Goal: Transaction & Acquisition: Book appointment/travel/reservation

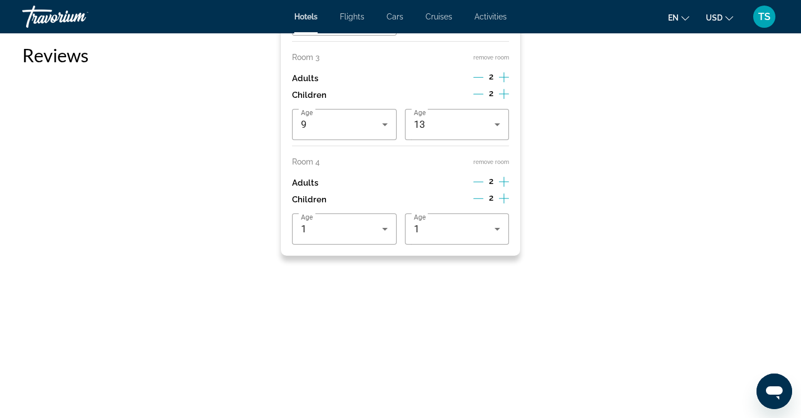
scroll to position [1713, 0]
click at [477, 186] on icon "Decrement adults" at bounding box center [478, 181] width 10 height 10
click at [478, 202] on icon "Decrement children" at bounding box center [478, 197] width 10 height 10
click at [481, 202] on icon "Decrement children" at bounding box center [479, 197] width 10 height 10
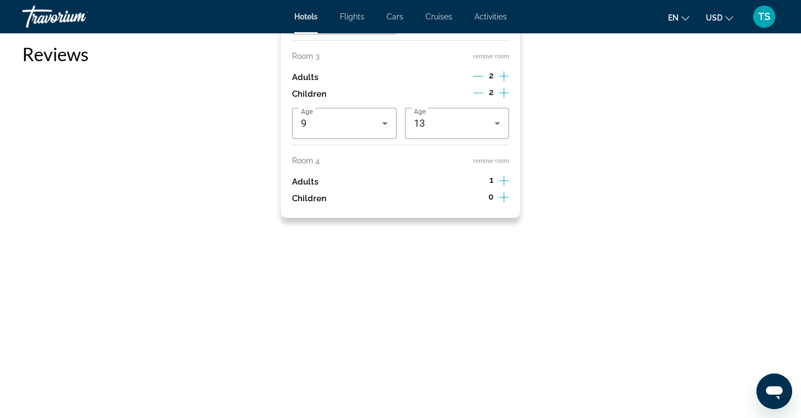
click at [493, 165] on button "remove room" at bounding box center [491, 160] width 36 height 7
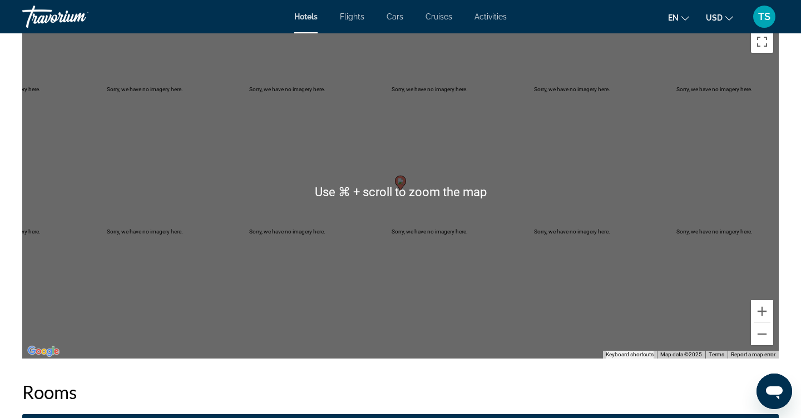
scroll to position [1324, 0]
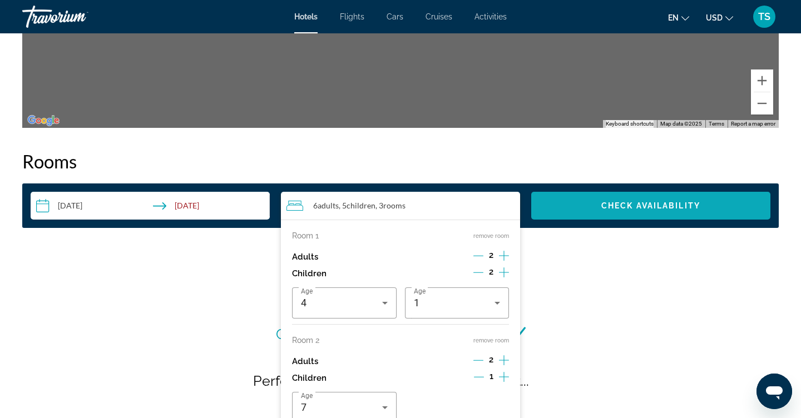
click at [620, 212] on span "Search widget" at bounding box center [650, 205] width 239 height 27
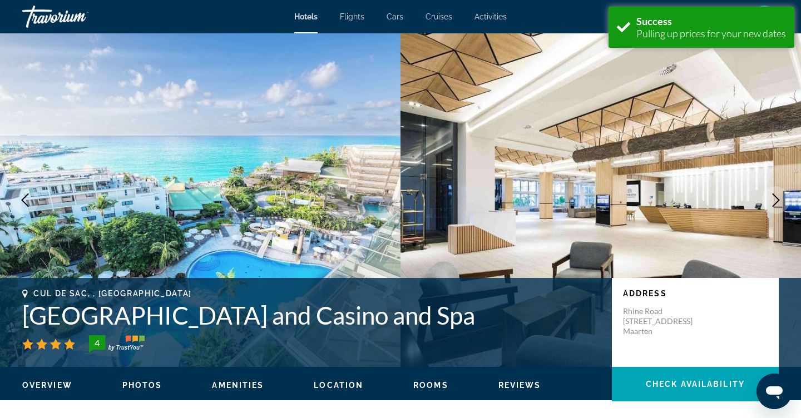
scroll to position [1408, 0]
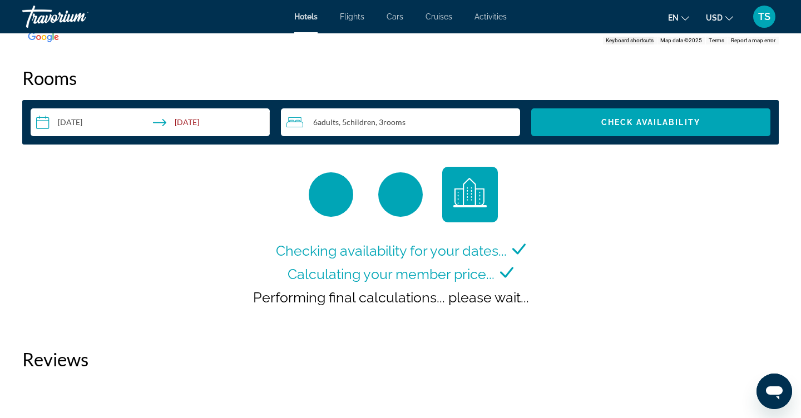
click at [476, 120] on div "6 Adult Adults , 5 Child Children , 3 Room rooms" at bounding box center [403, 122] width 234 height 13
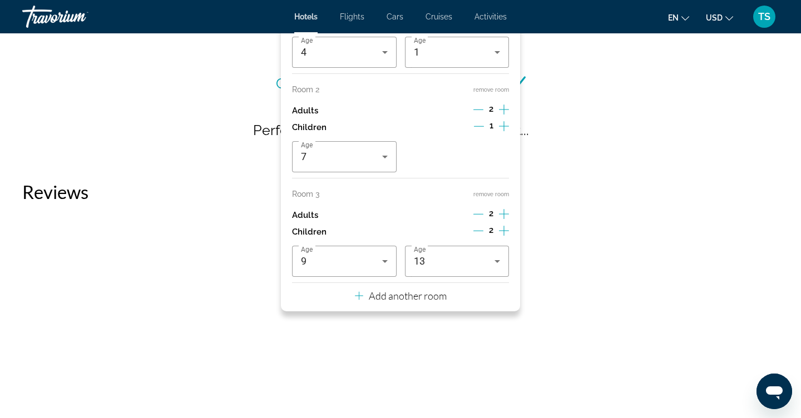
scroll to position [1600, 0]
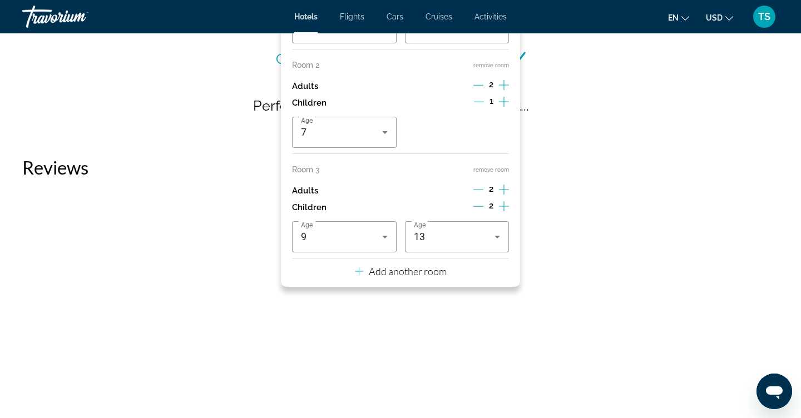
click at [502, 174] on button "remove room" at bounding box center [491, 169] width 36 height 7
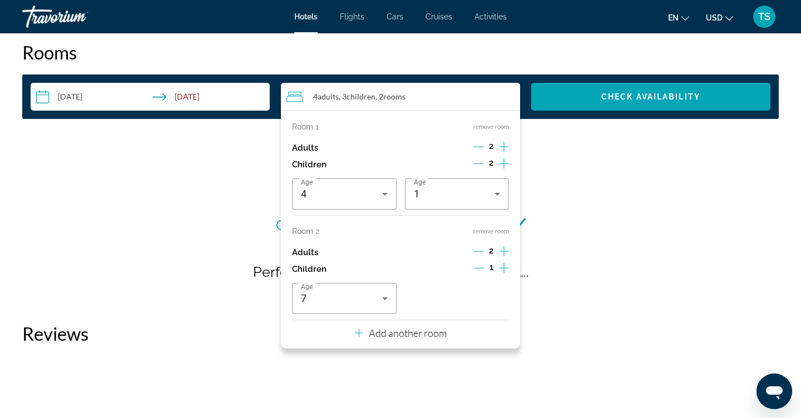
scroll to position [1432, 0]
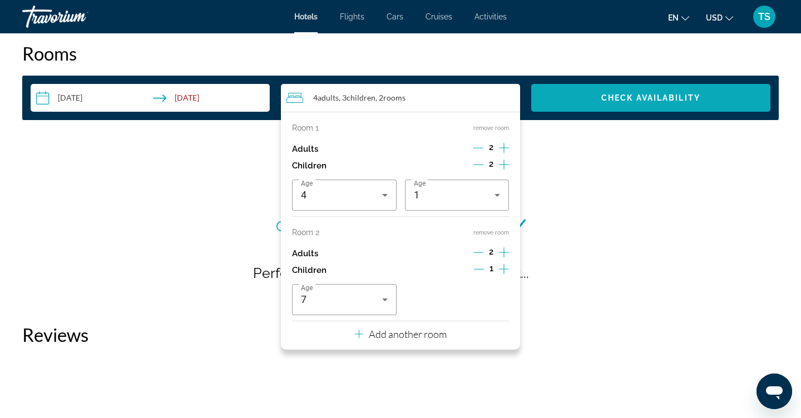
click at [577, 101] on span "Search widget" at bounding box center [650, 98] width 239 height 27
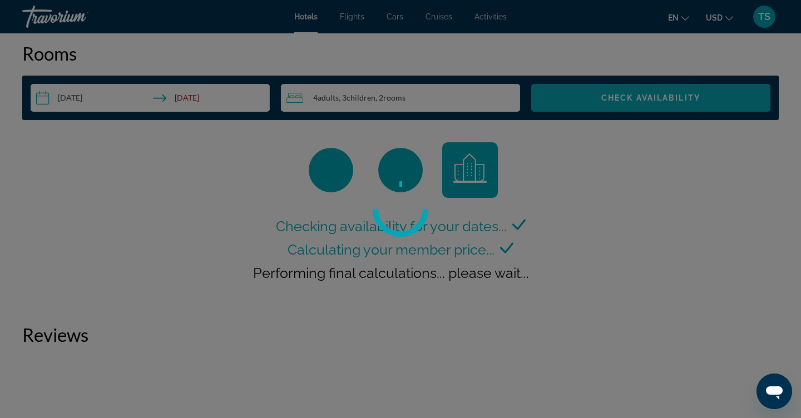
scroll to position [1408, 0]
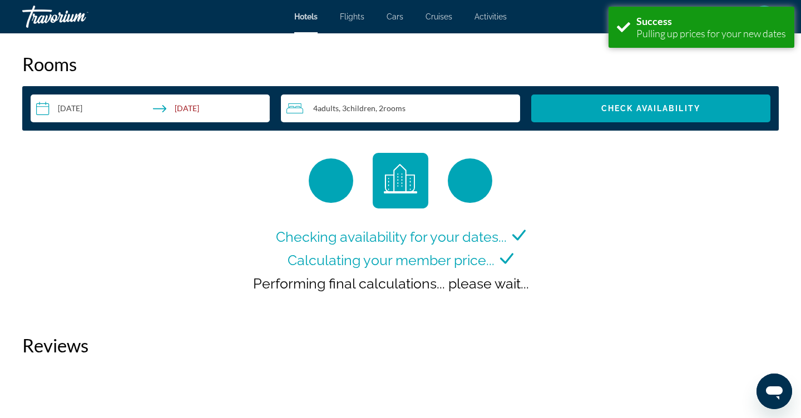
scroll to position [1422, 0]
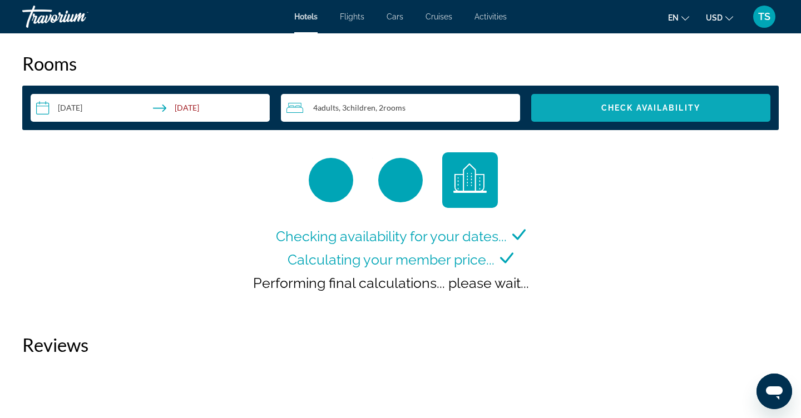
click at [610, 117] on span "Search widget" at bounding box center [650, 108] width 239 height 27
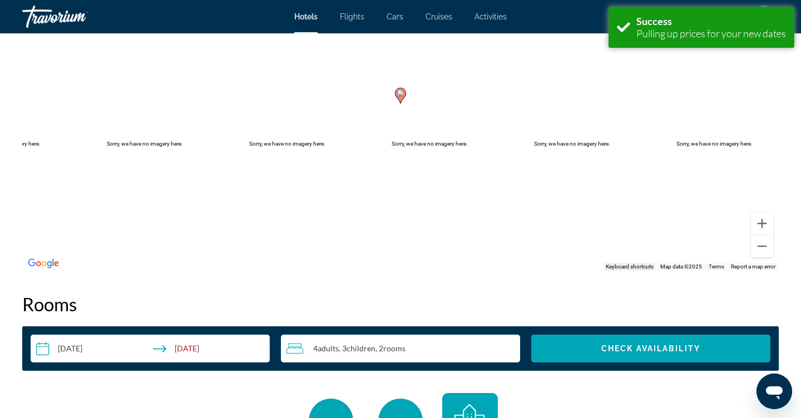
scroll to position [1408, 0]
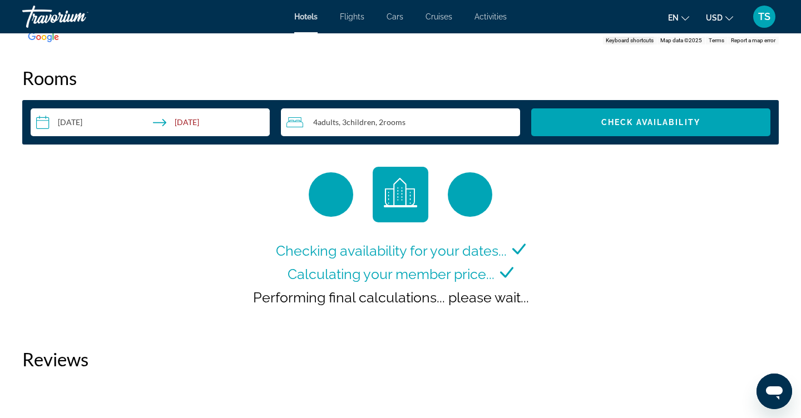
click at [758, 14] on span "TS" at bounding box center [764, 16] width 12 height 11
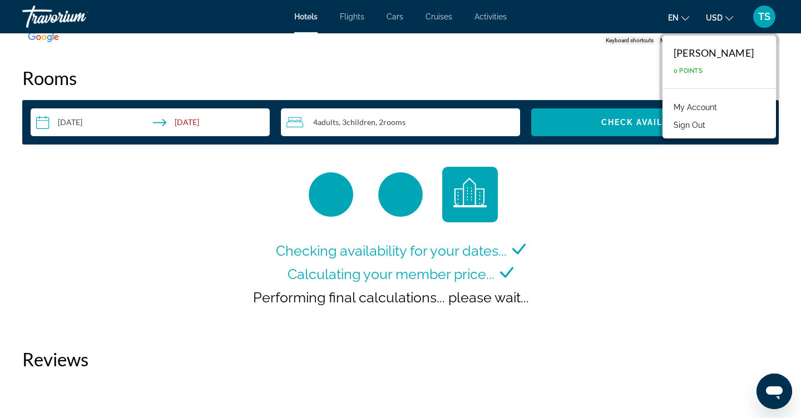
click at [711, 127] on button "Sign Out" at bounding box center [689, 125] width 43 height 14
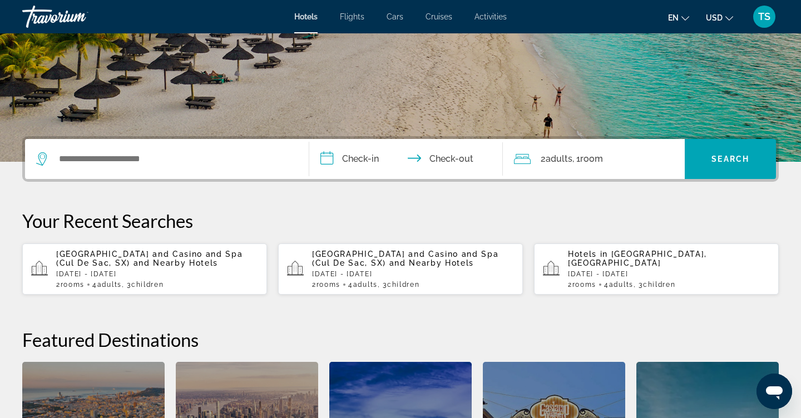
scroll to position [172, 0]
click at [181, 270] on div "[GEOGRAPHIC_DATA] and Casino and Spa ([GEOGRAPHIC_DATA], SX) and Nearby Hotels …" at bounding box center [157, 268] width 202 height 39
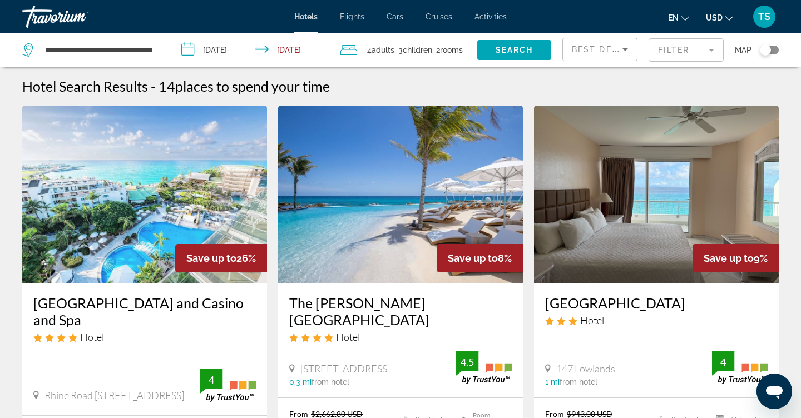
click at [112, 238] on img "Main content" at bounding box center [144, 195] width 245 height 178
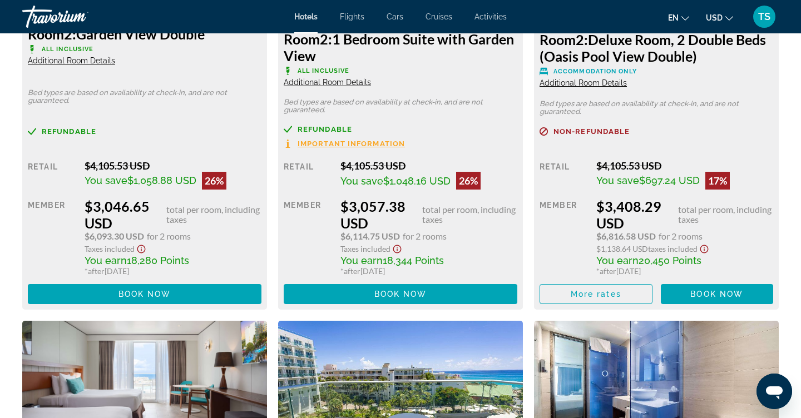
scroll to position [1756, 0]
click at [177, 298] on span "Main content" at bounding box center [145, 294] width 234 height 27
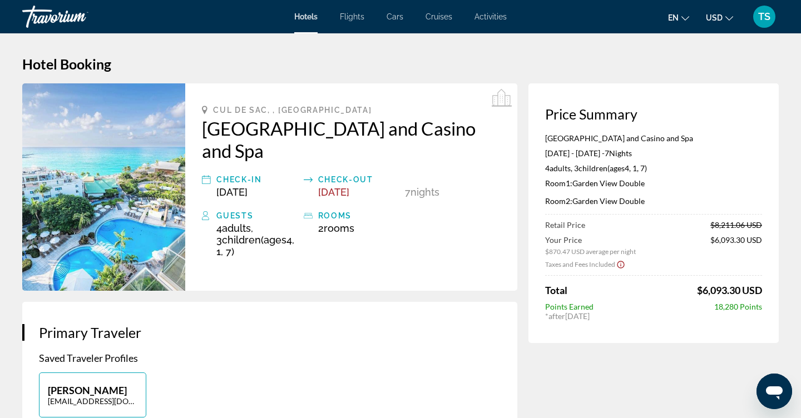
click at [726, 16] on icon "Change currency" at bounding box center [729, 18] width 8 height 8
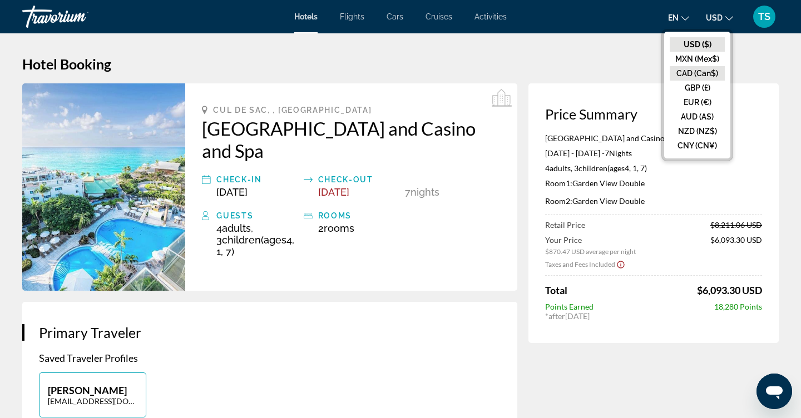
click at [706, 78] on button "CAD (Can$)" at bounding box center [697, 73] width 55 height 14
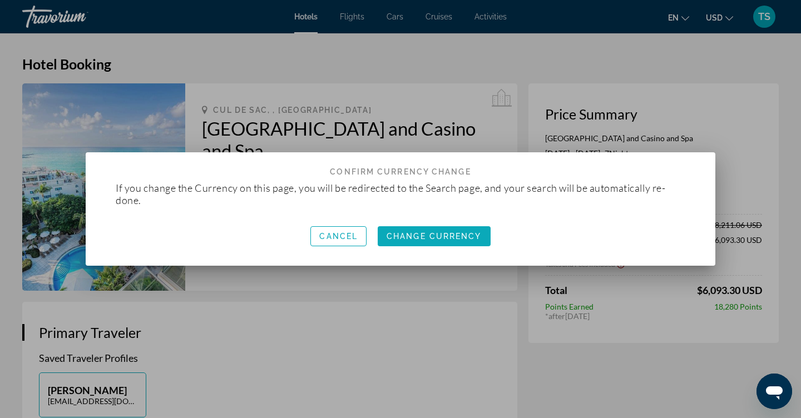
click at [457, 237] on span "Change Currency" at bounding box center [434, 236] width 95 height 9
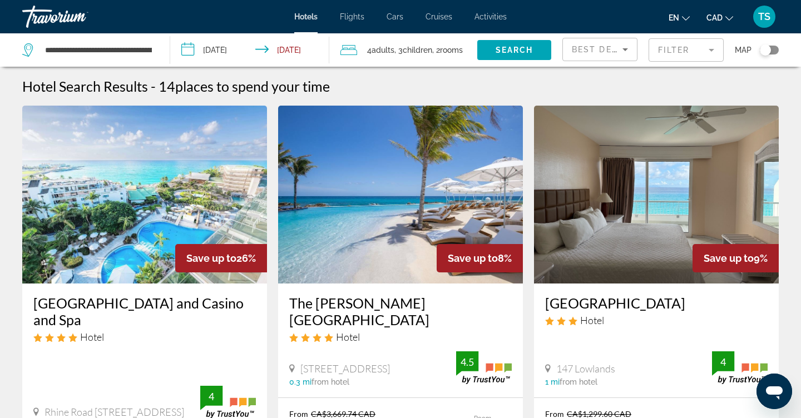
click at [155, 268] on img "Main content" at bounding box center [144, 195] width 245 height 178
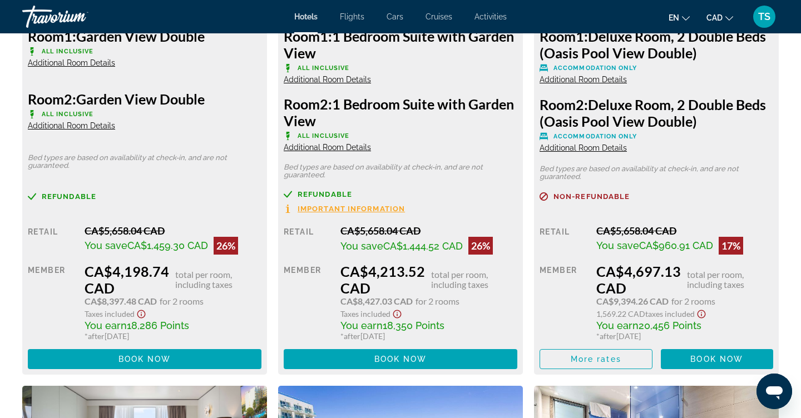
scroll to position [1689, 0]
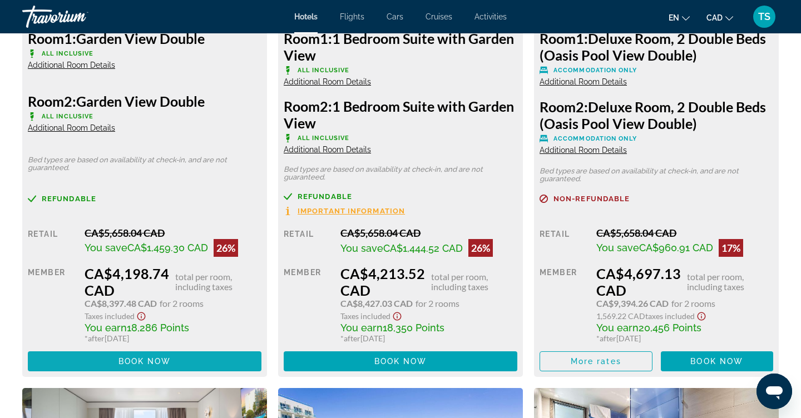
click at [211, 365] on span "Main content" at bounding box center [145, 361] width 234 height 27
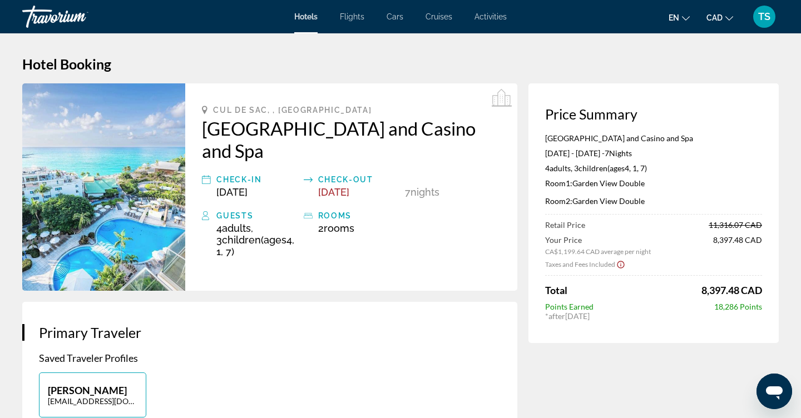
click at [356, 14] on span "Flights" at bounding box center [352, 16] width 24 height 9
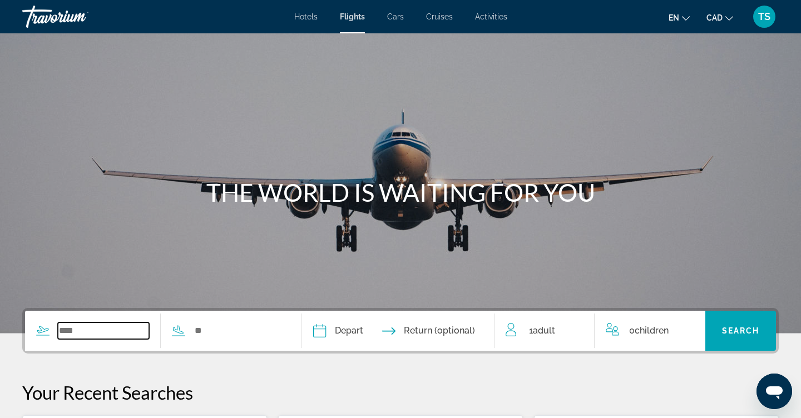
click at [140, 334] on input "Search widget" at bounding box center [103, 331] width 91 height 17
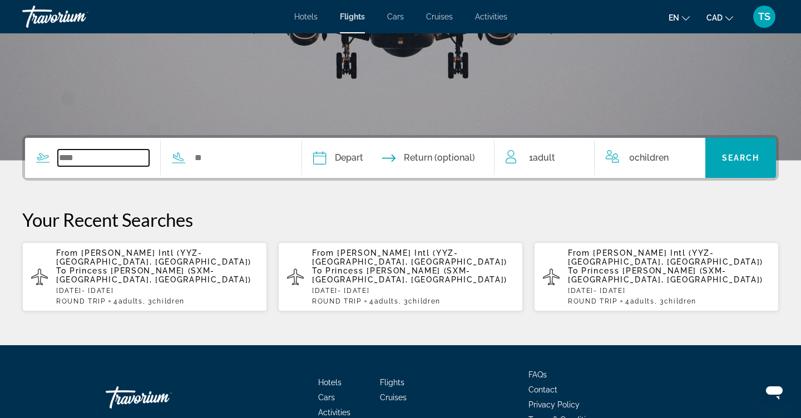
scroll to position [231, 0]
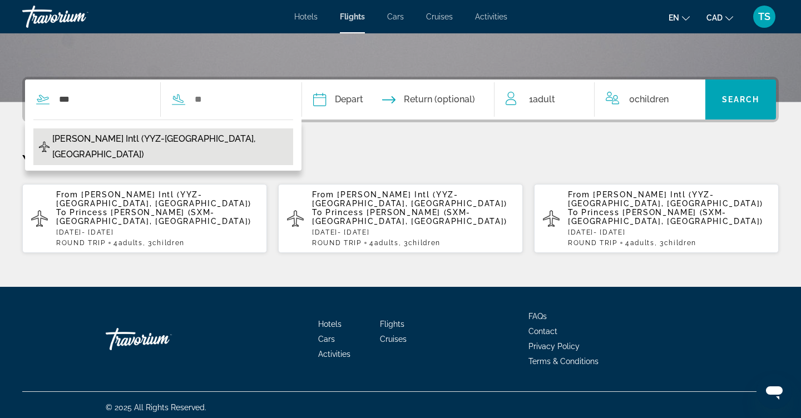
click at [165, 129] on button "Lester B Pearson Intl (YYZ-Toronto, CA)" at bounding box center [163, 146] width 260 height 37
type input "**********"
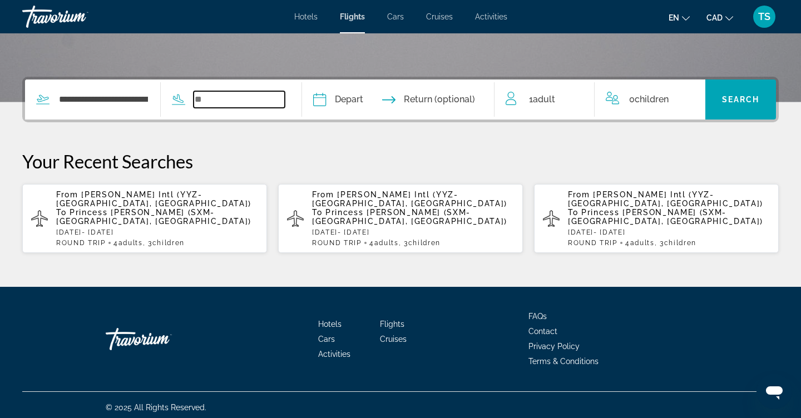
click at [251, 103] on input "Search widget" at bounding box center [239, 99] width 91 height 17
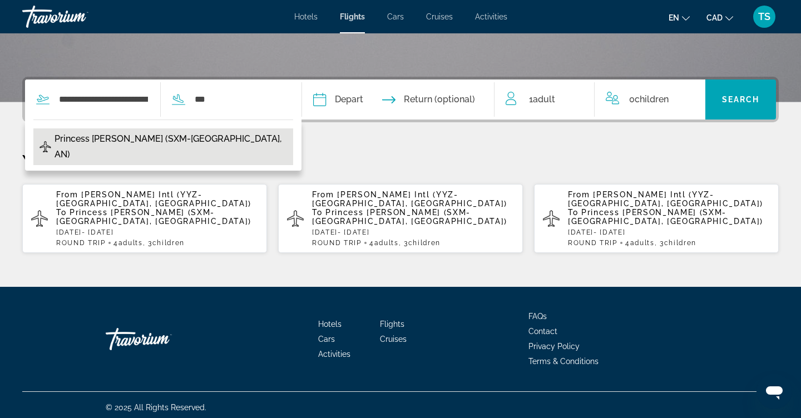
drag, startPoint x: 239, startPoint y: 118, endPoint x: 220, endPoint y: 134, distance: 24.5
click at [220, 134] on span "Princess Juliana Intl (SXM-St Maarten, AN)" at bounding box center [171, 146] width 233 height 31
type input "**********"
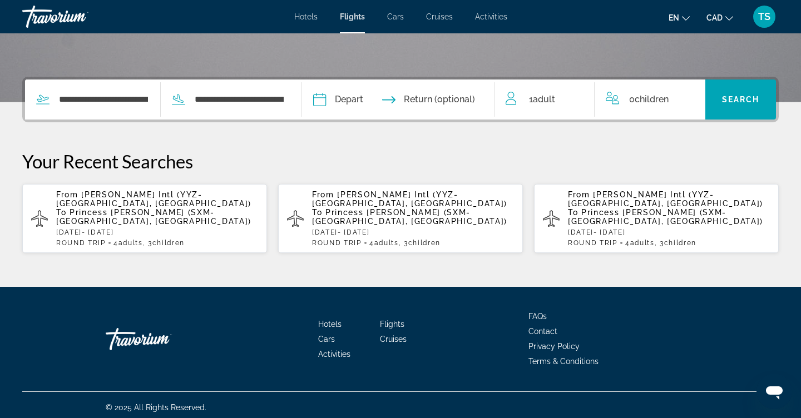
click at [398, 98] on input "Depart date" at bounding box center [357, 101] width 95 height 43
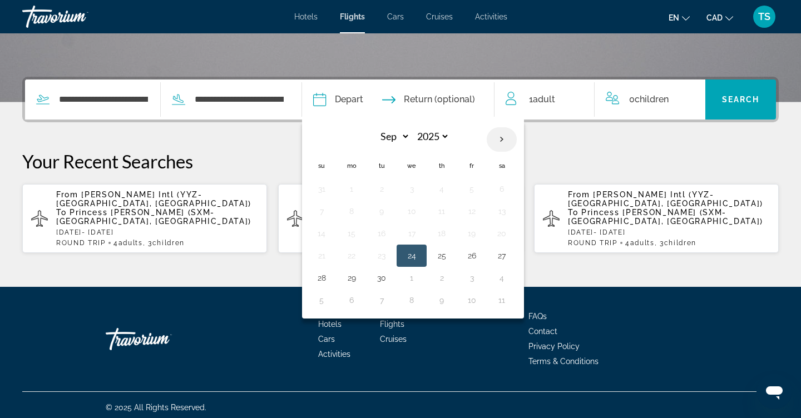
click at [517, 137] on th "Next month" at bounding box center [502, 139] width 30 height 24
select select "**"
click at [511, 216] on button "8" at bounding box center [502, 212] width 18 height 16
type input "**********"
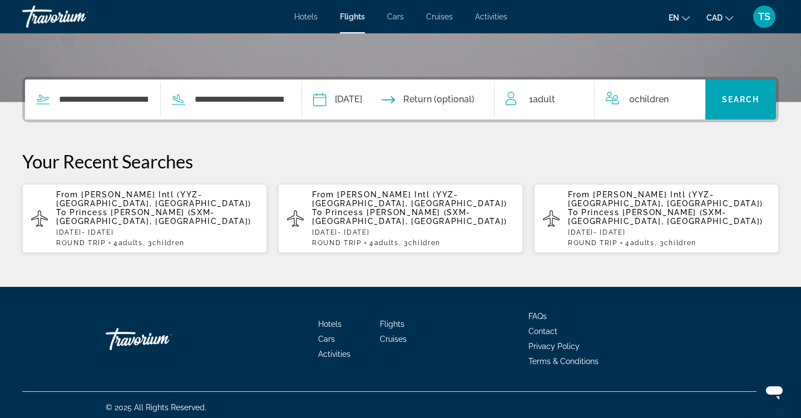
click at [466, 102] on input "Return date" at bounding box center [451, 101] width 95 height 43
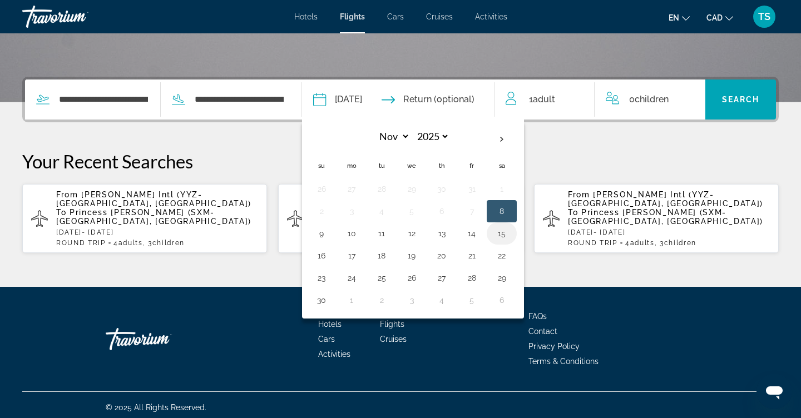
click at [511, 241] on button "15" at bounding box center [502, 234] width 18 height 16
type input "**********"
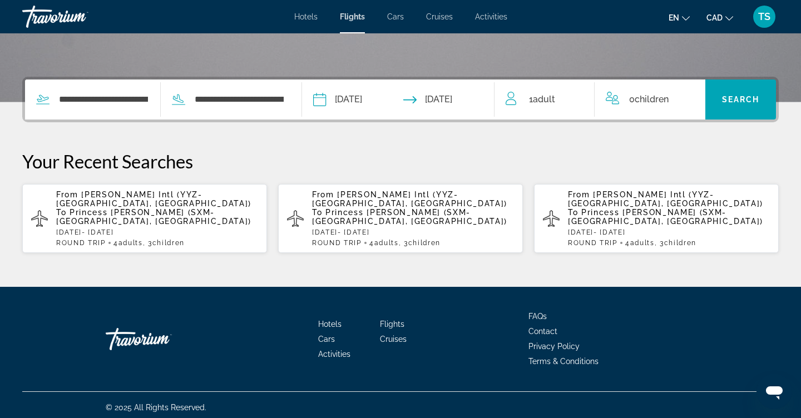
click at [528, 106] on div "1 Adult Adults" at bounding box center [550, 100] width 88 height 16
click at [572, 90] on div "1 Adult Adults" at bounding box center [550, 99] width 88 height 19
click at [578, 96] on icon "Increment adults" at bounding box center [578, 97] width 10 height 10
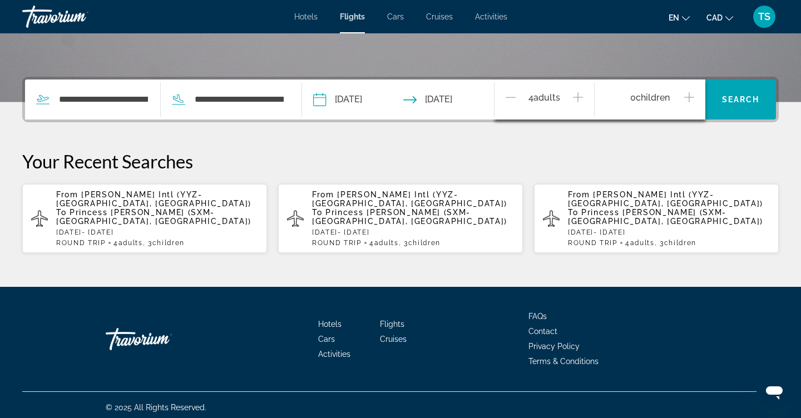
click at [684, 93] on icon "Increment children" at bounding box center [689, 97] width 10 height 13
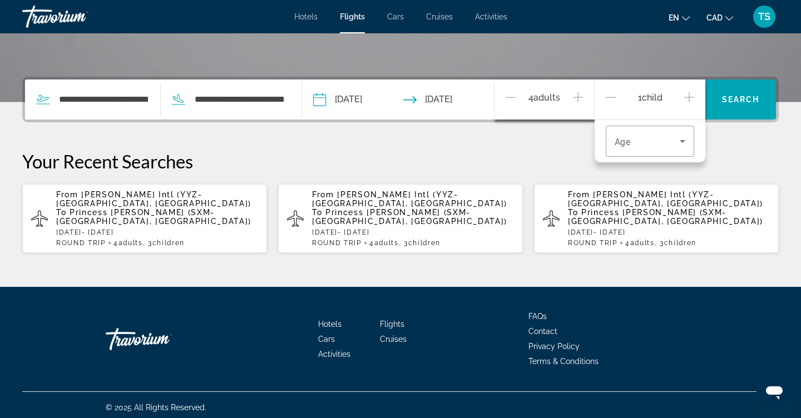
click at [684, 93] on icon "Increment children" at bounding box center [689, 97] width 10 height 13
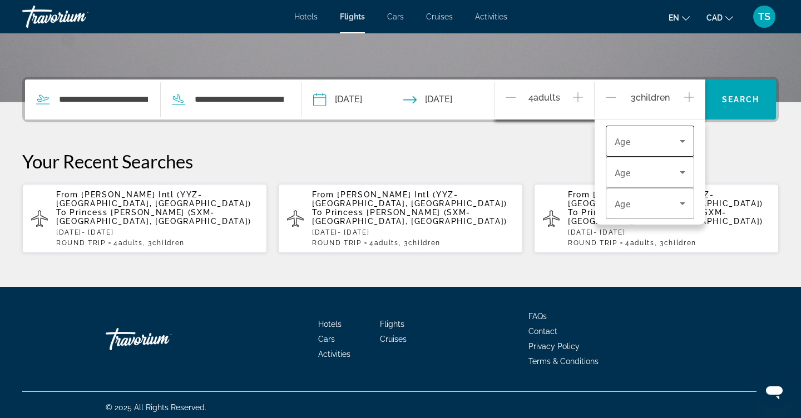
click at [681, 138] on icon "Travelers: 4 adults, 3 children" at bounding box center [682, 141] width 13 height 13
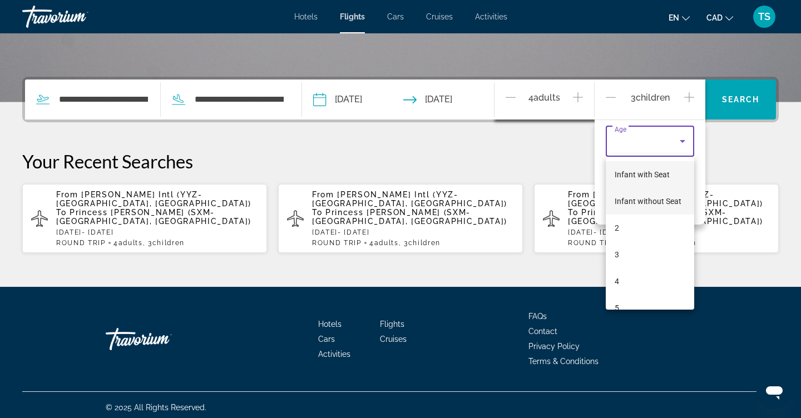
click at [659, 204] on span "Infant without Seat" at bounding box center [648, 201] width 67 height 9
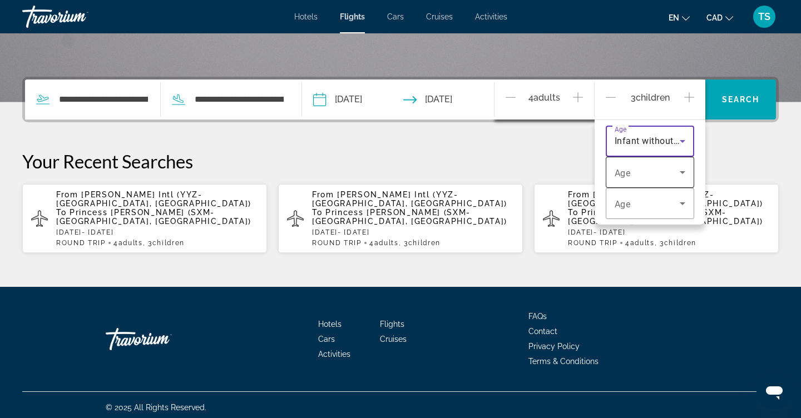
click at [683, 176] on icon "Travelers: 4 adults, 3 children" at bounding box center [682, 172] width 13 height 13
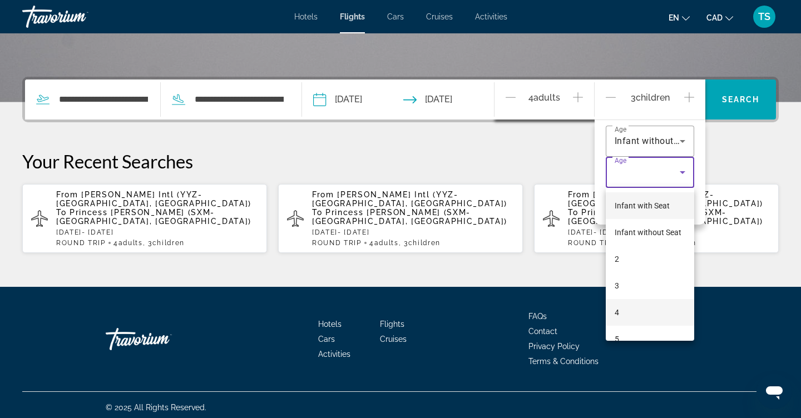
click at [648, 315] on mat-option "4" at bounding box center [650, 312] width 89 height 27
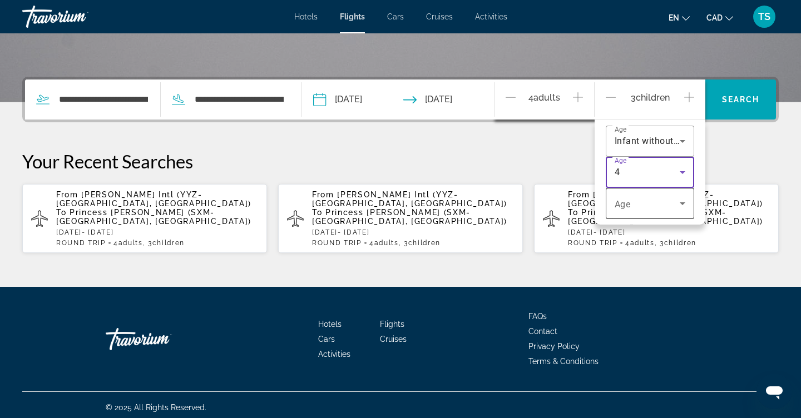
click at [682, 210] on icon "Travelers: 4 adults, 3 children" at bounding box center [682, 203] width 13 height 13
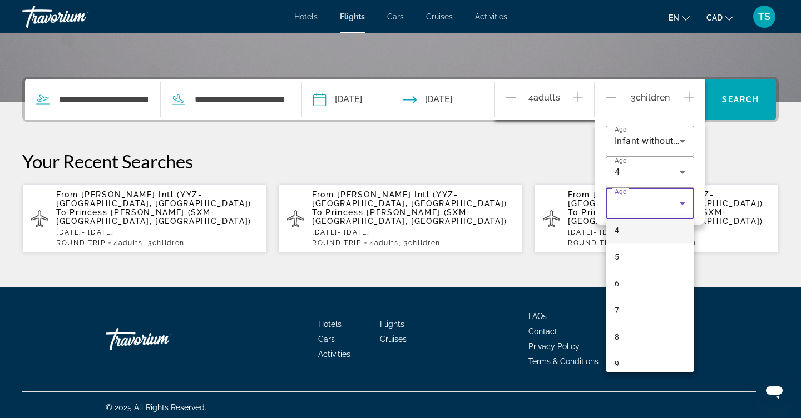
scroll to position [117, 0]
click at [633, 310] on mat-option "7" at bounding box center [650, 307] width 89 height 27
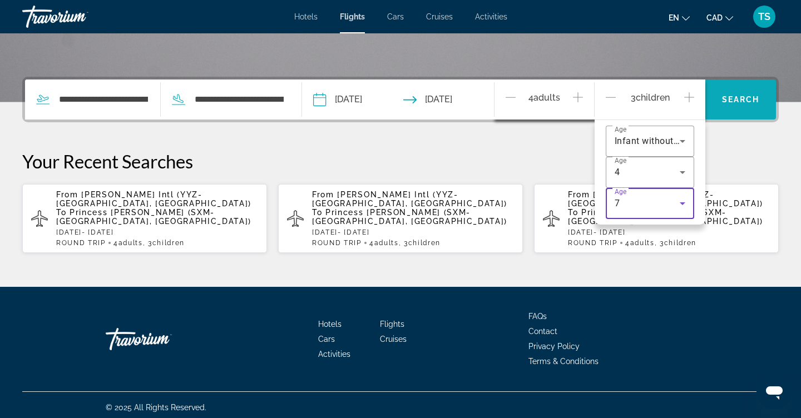
click at [749, 90] on span "Search widget" at bounding box center [740, 99] width 71 height 27
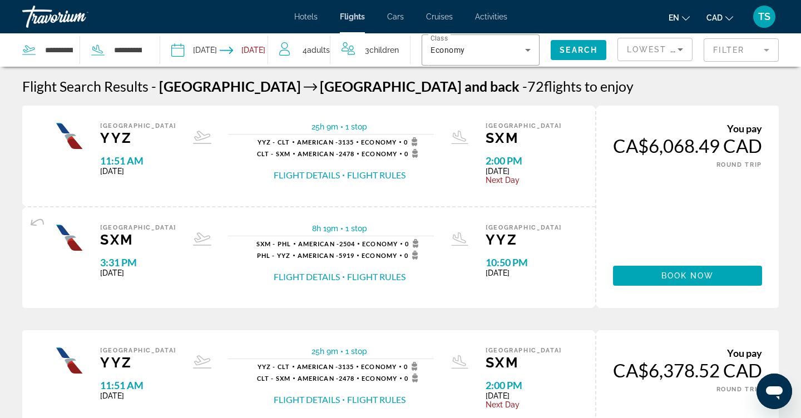
click at [754, 56] on mat-form-field "Filter" at bounding box center [741, 49] width 75 height 23
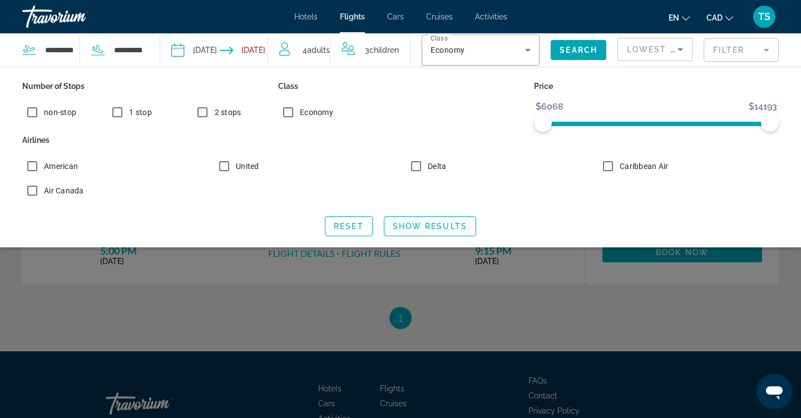
click at [413, 222] on span "Show Results" at bounding box center [430, 226] width 75 height 9
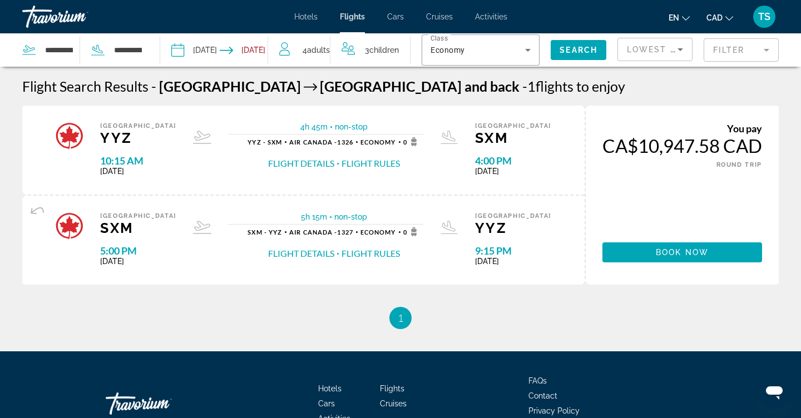
click at [196, 42] on input "Depart date: Nov 8, 2025" at bounding box center [195, 51] width 53 height 37
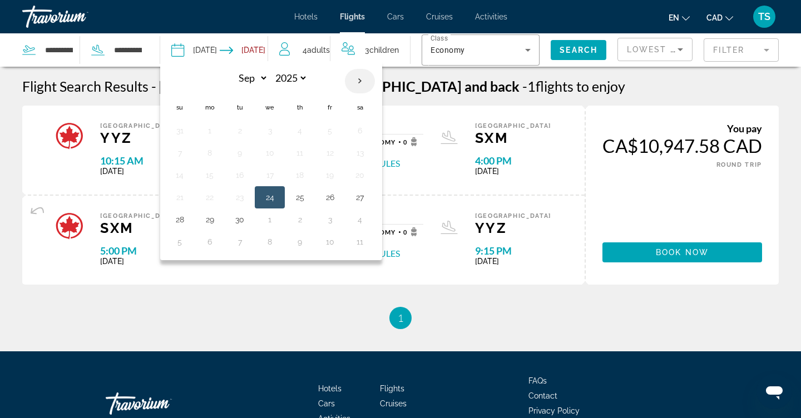
click at [355, 80] on th "Next month" at bounding box center [360, 81] width 30 height 24
select select "**"
click at [329, 155] on button "7" at bounding box center [330, 153] width 18 height 16
type input "**********"
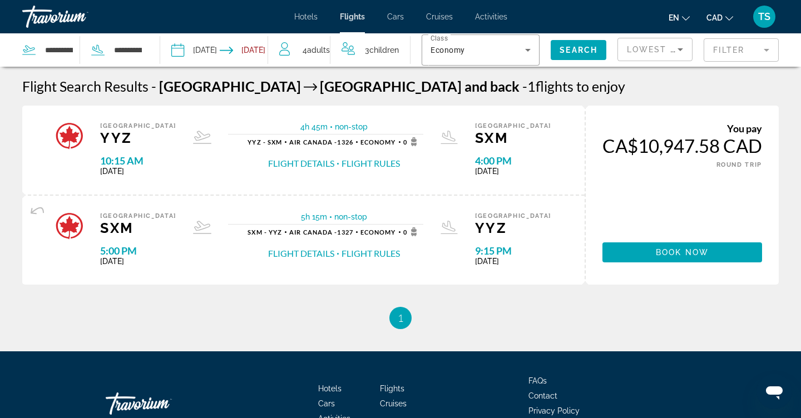
click at [253, 54] on input "Return date: Nov 15, 2025" at bounding box center [246, 51] width 53 height 37
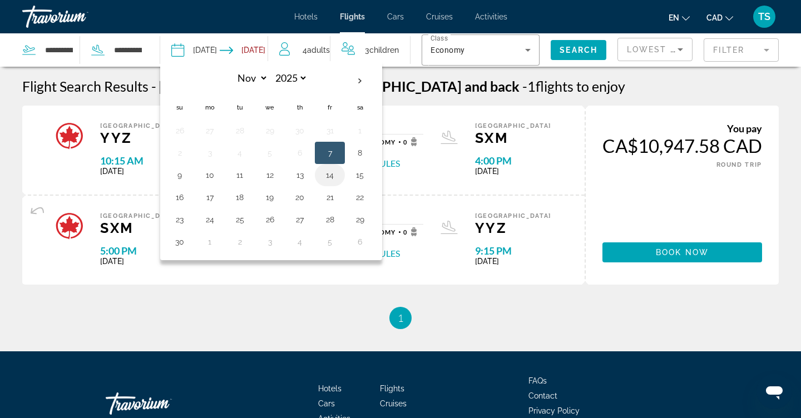
click at [323, 177] on button "14" at bounding box center [330, 175] width 18 height 16
type input "**********"
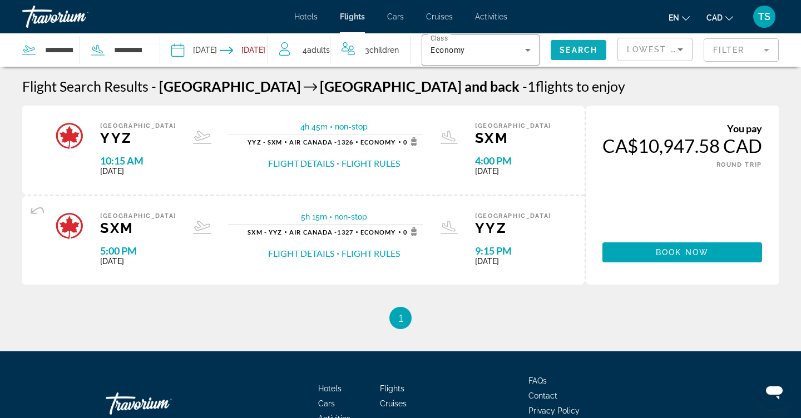
click at [578, 45] on span "Search widget" at bounding box center [579, 50] width 56 height 27
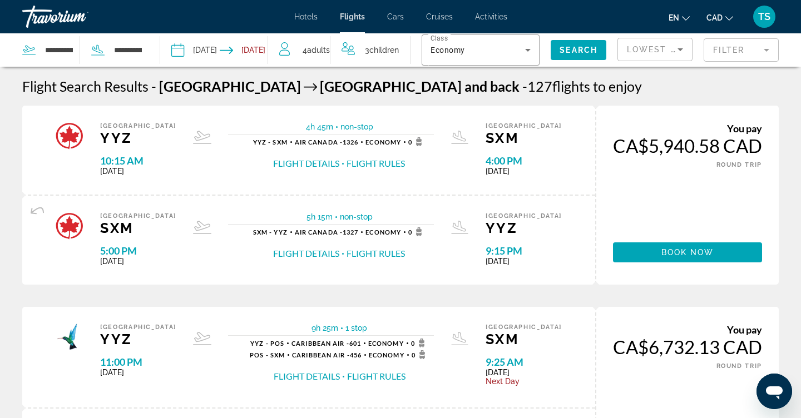
click at [308, 13] on span "Hotels" at bounding box center [305, 16] width 23 height 9
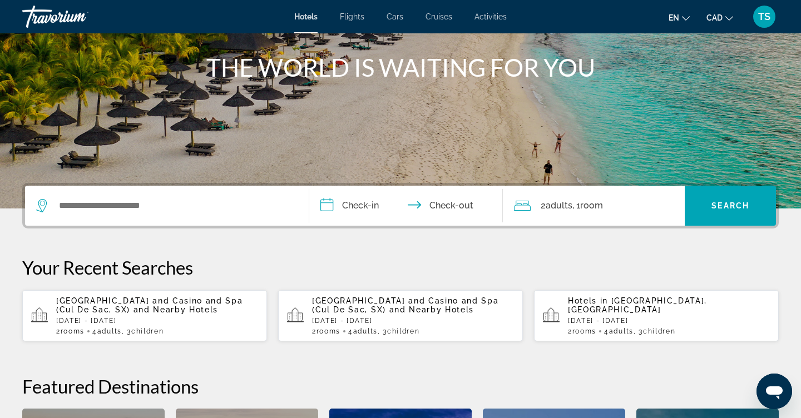
scroll to position [171, 0]
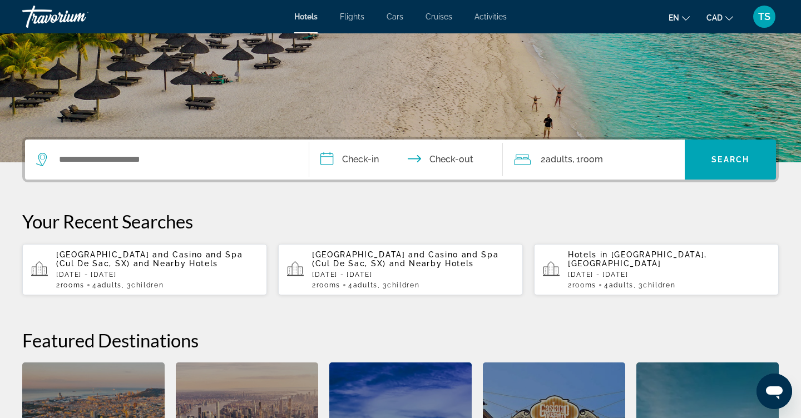
click at [221, 270] on div "Sonesta Maho Beach Resort and Casino and Spa (Cul De Sac, SX) and Nearby Hotels…" at bounding box center [157, 269] width 202 height 39
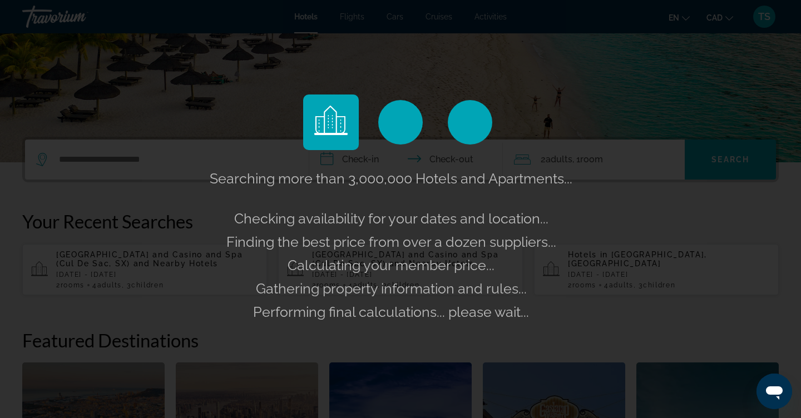
click at [221, 270] on div "Searching more than 3,000,000 Hotels and Apartments... Checking availability fo…" at bounding box center [400, 245] width 387 height 157
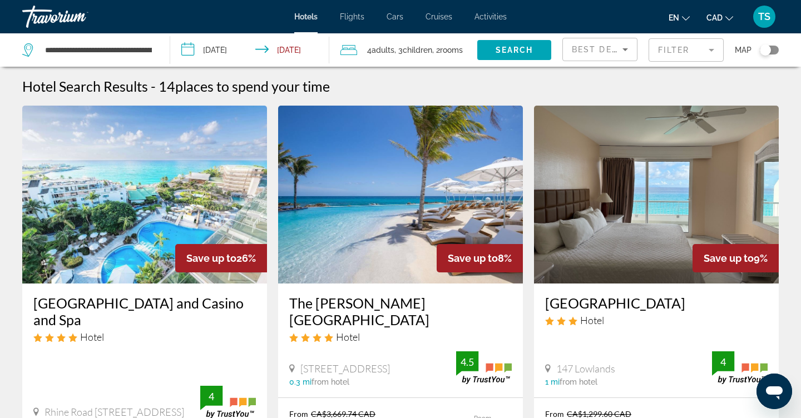
click at [170, 214] on img "Main content" at bounding box center [144, 195] width 245 height 178
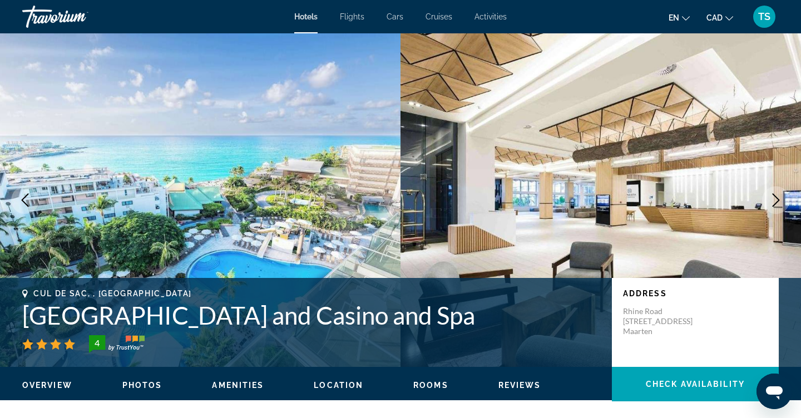
click at [282, 53] on img "Main content" at bounding box center [200, 200] width 400 height 334
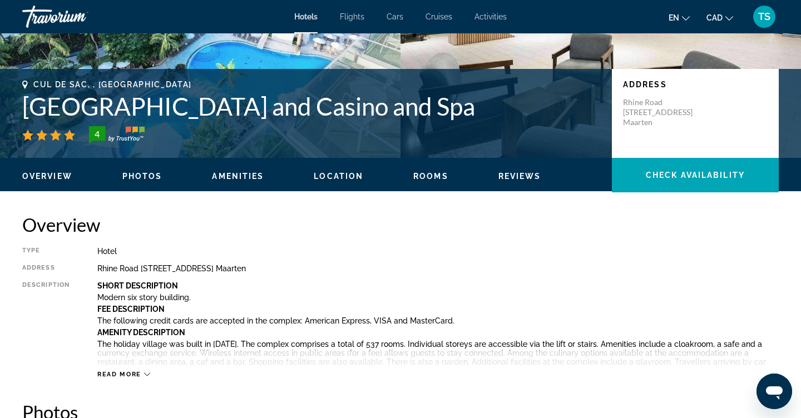
scroll to position [195, 0]
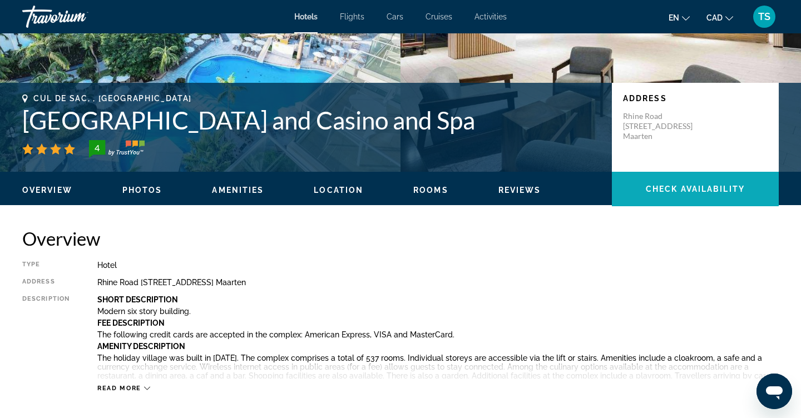
click at [682, 190] on span "Check Availability" at bounding box center [695, 189] width 99 height 9
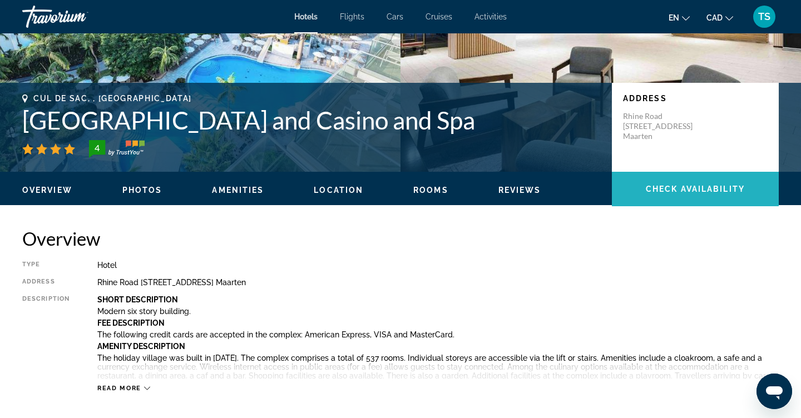
scroll to position [1408, 0]
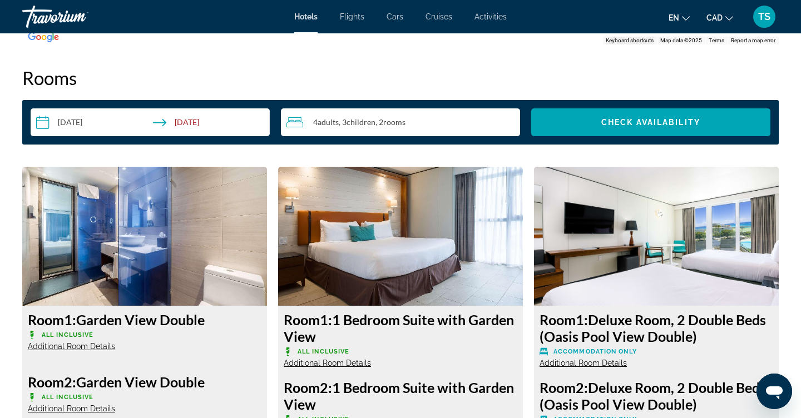
click at [188, 121] on input "**********" at bounding box center [153, 123] width 244 height 31
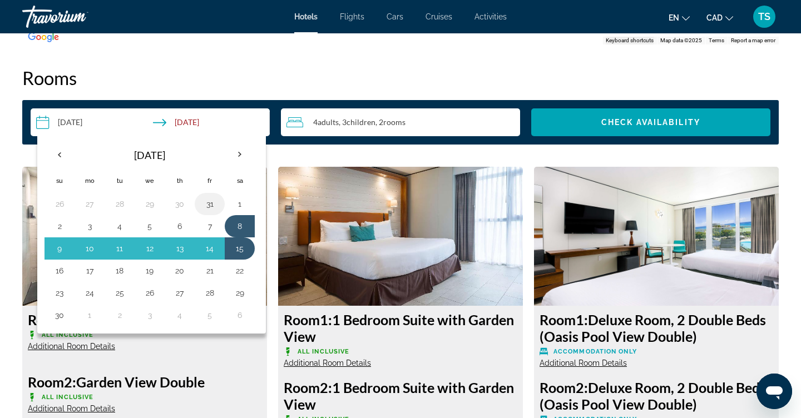
click at [210, 215] on td "31" at bounding box center [210, 204] width 30 height 22
click at [211, 231] on button "7" at bounding box center [210, 227] width 18 height 16
click at [217, 253] on button "14" at bounding box center [210, 249] width 18 height 16
type input "**********"
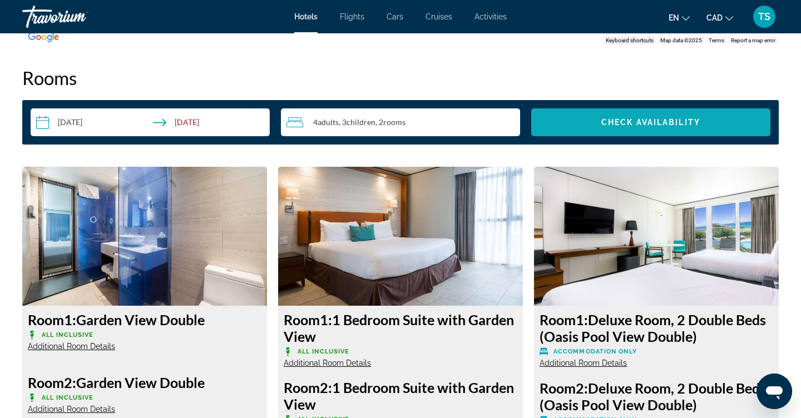
click at [642, 115] on span "Search widget" at bounding box center [650, 122] width 239 height 27
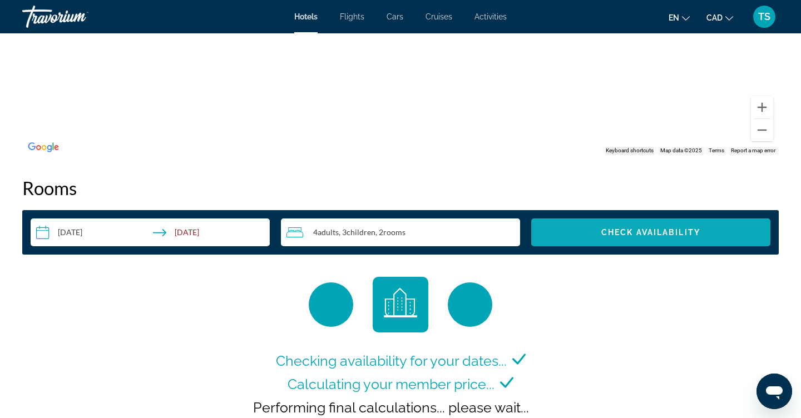
scroll to position [1298, 0]
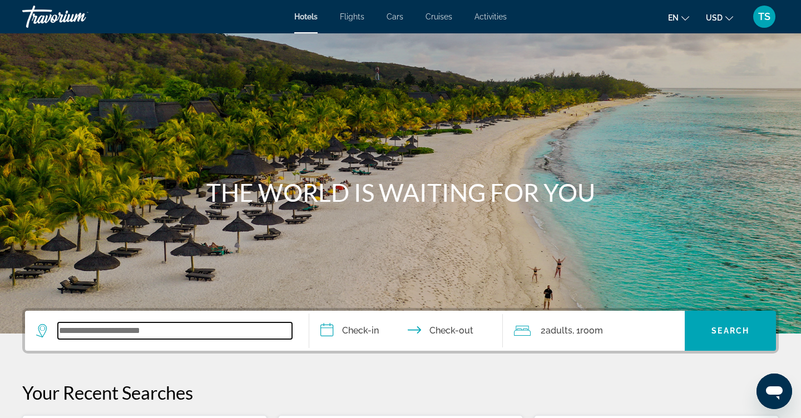
click at [108, 332] on input "Search widget" at bounding box center [175, 331] width 234 height 17
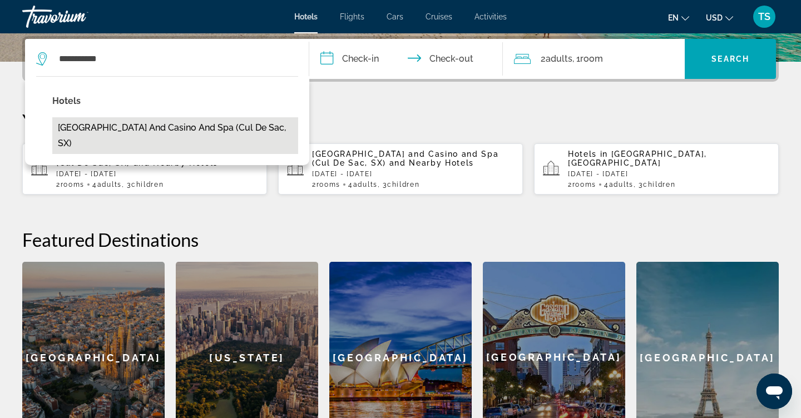
click at [170, 123] on button "[GEOGRAPHIC_DATA] and Casino and Spa (Cul De Sac, SX)" at bounding box center [175, 135] width 246 height 37
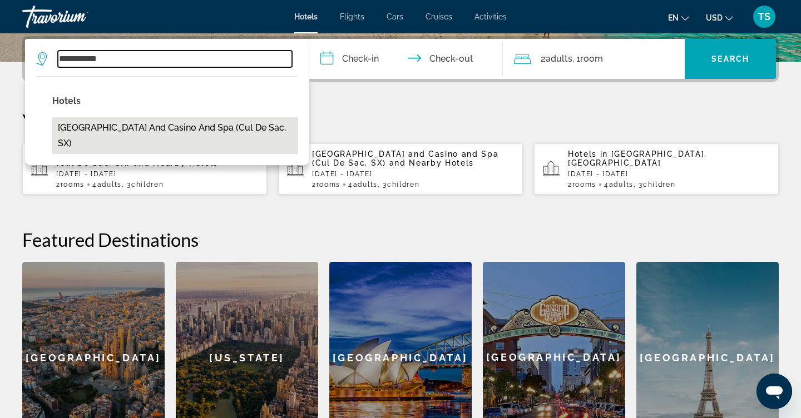
type input "**********"
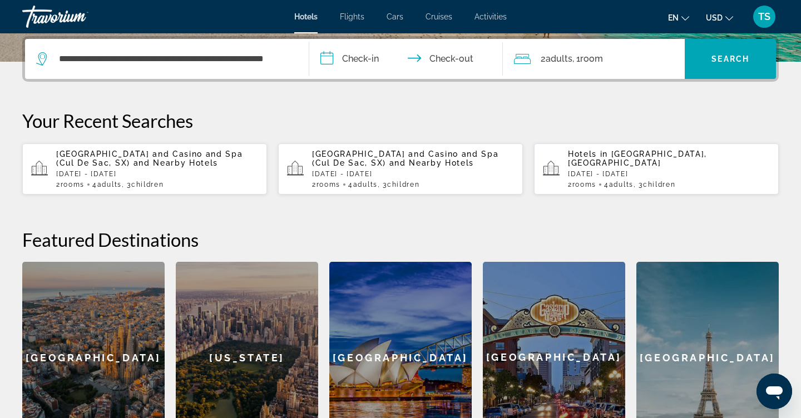
click at [369, 48] on input "**********" at bounding box center [408, 60] width 198 height 43
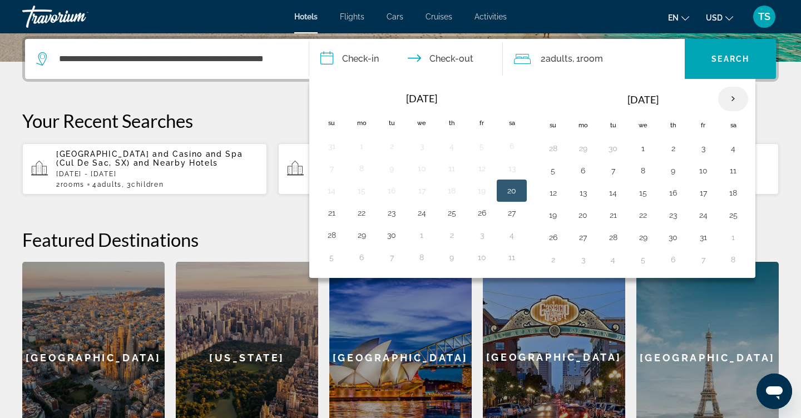
click at [731, 101] on th "Next month" at bounding box center [733, 99] width 30 height 24
click at [709, 167] on button "7" at bounding box center [703, 171] width 18 height 16
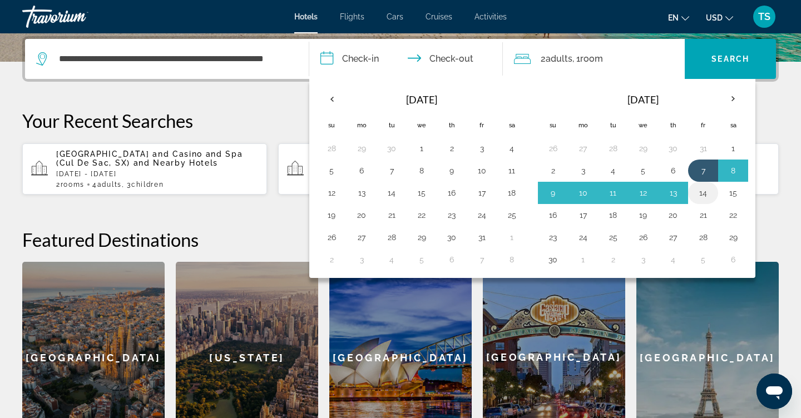
click at [704, 187] on td "14" at bounding box center [703, 193] width 30 height 22
click at [709, 197] on button "14" at bounding box center [703, 193] width 18 height 16
type input "**********"
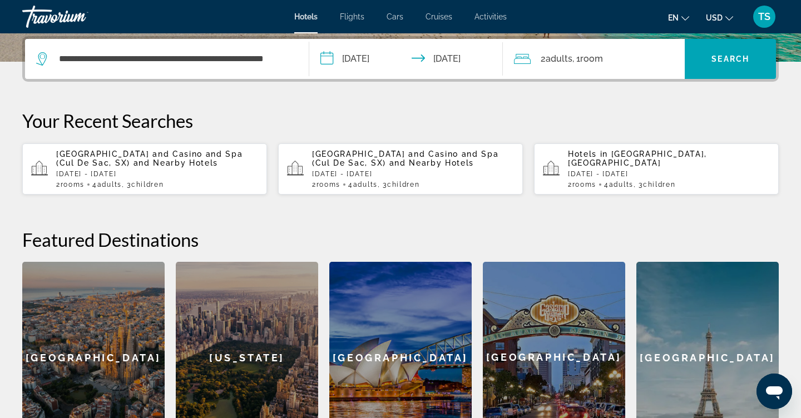
click at [621, 52] on div "2 Adult Adults , 1 Room rooms" at bounding box center [599, 59] width 171 height 16
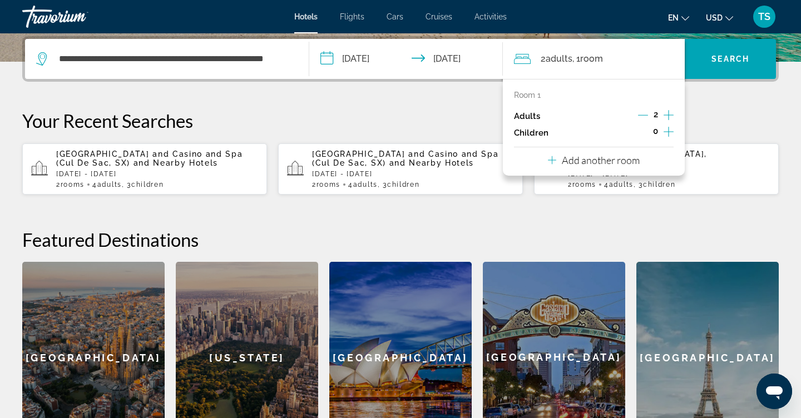
click at [670, 138] on icon "Increment children" at bounding box center [669, 131] width 10 height 13
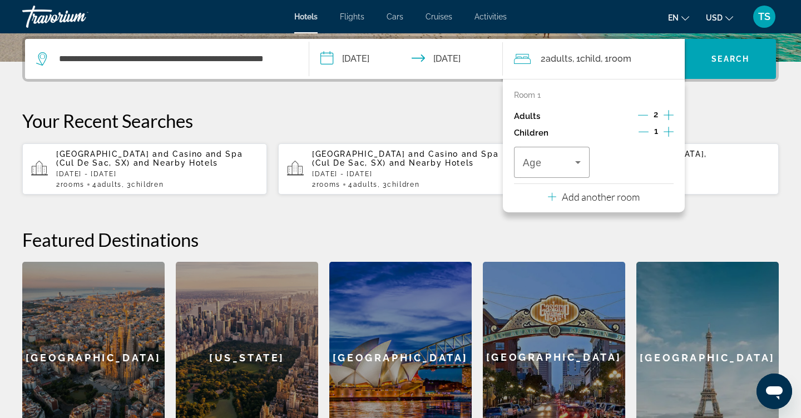
click at [670, 138] on icon "Increment children" at bounding box center [669, 131] width 10 height 13
click at [601, 207] on button "Add another room" at bounding box center [594, 195] width 92 height 23
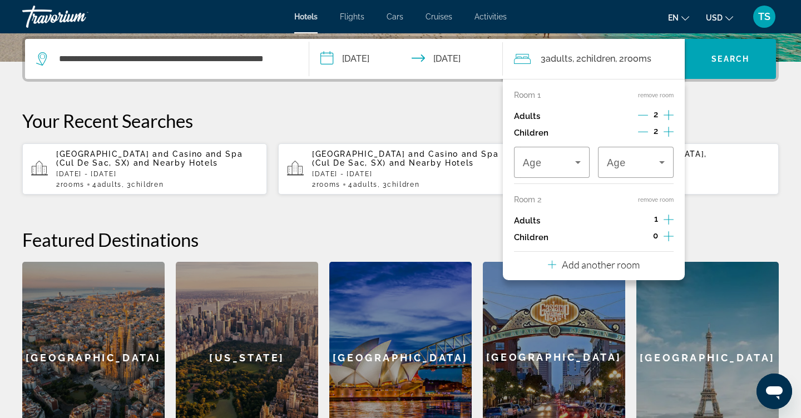
click at [664, 225] on icon "Increment adults" at bounding box center [669, 219] width 10 height 13
click at [667, 243] on icon "Increment children" at bounding box center [669, 236] width 10 height 13
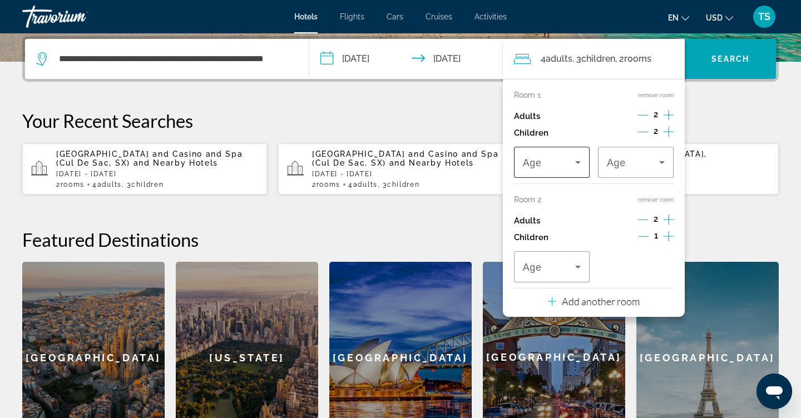
click at [575, 169] on icon "Travelers: 4 adults, 3 children" at bounding box center [577, 162] width 13 height 13
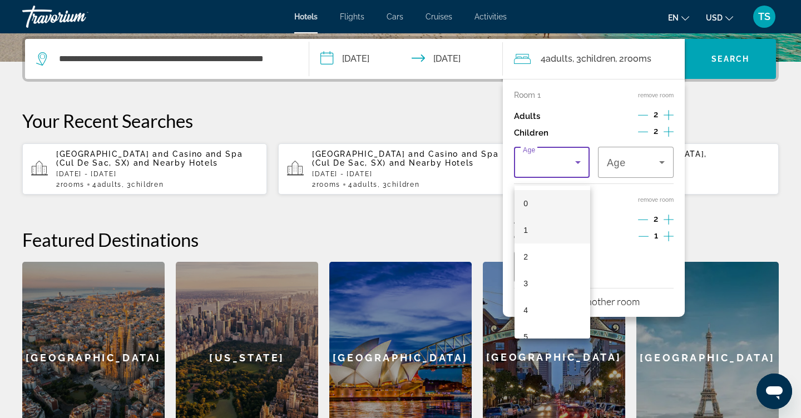
click at [538, 234] on mat-option "1" at bounding box center [552, 230] width 76 height 27
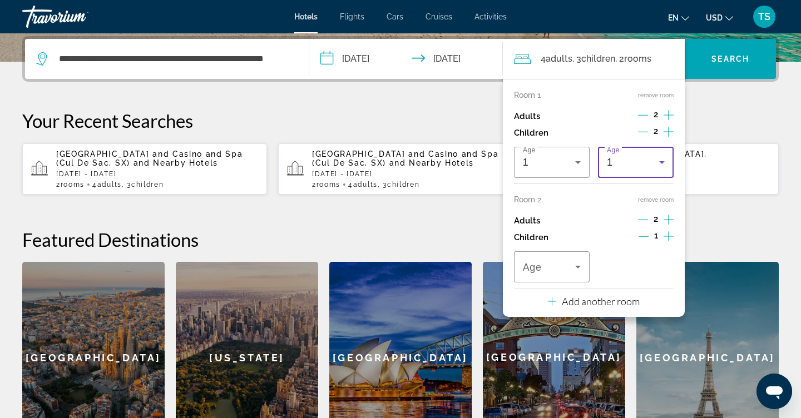
click at [640, 161] on div "1" at bounding box center [636, 162] width 58 height 31
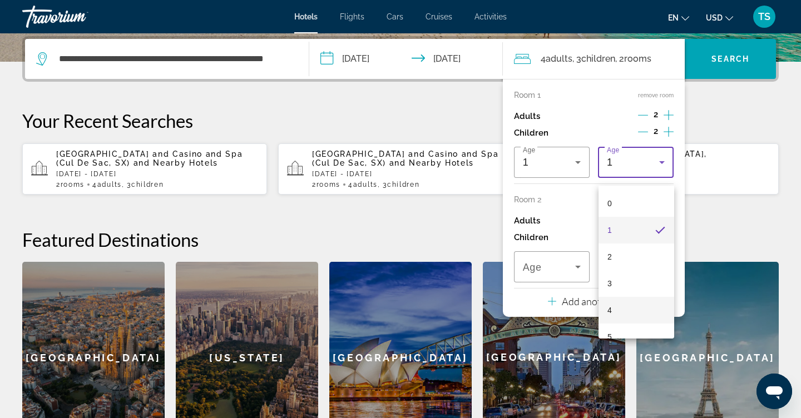
click at [626, 300] on mat-option "4" at bounding box center [636, 310] width 76 height 27
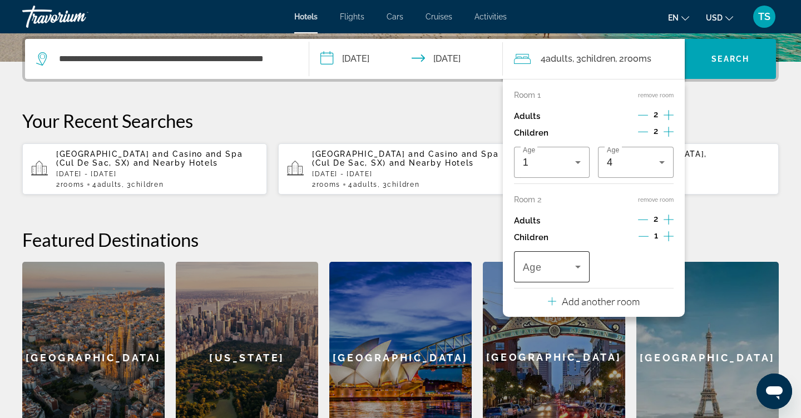
click at [566, 274] on span "Travelers: 4 adults, 3 children" at bounding box center [549, 266] width 52 height 13
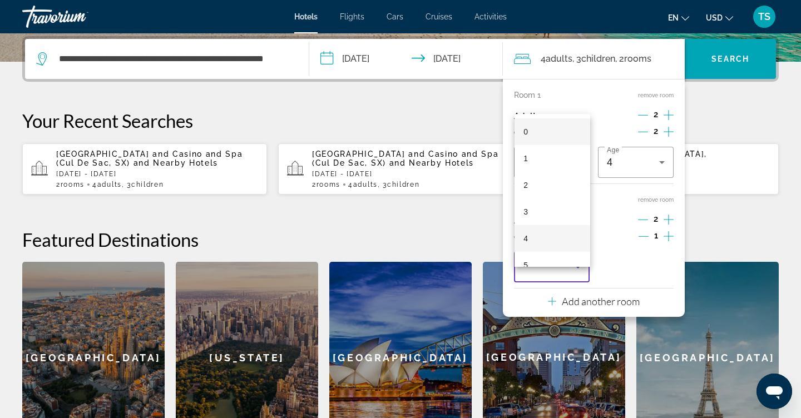
scroll to position [76, 0]
click at [548, 242] on mat-option "7" at bounding box center [552, 242] width 76 height 27
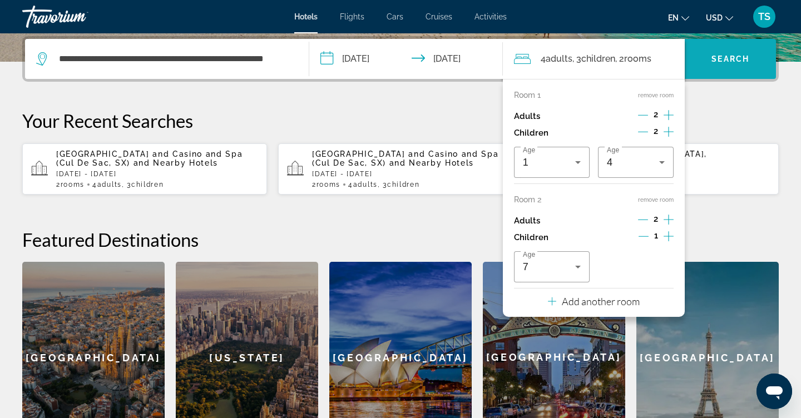
click at [731, 72] on span "Search widget" at bounding box center [730, 59] width 91 height 40
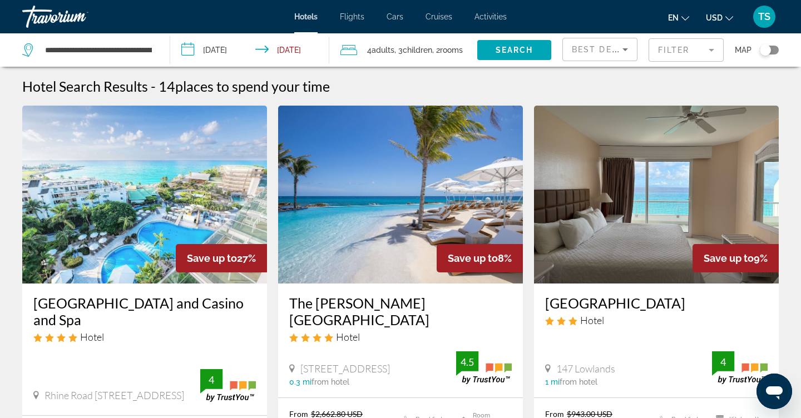
click at [226, 208] on img "Main content" at bounding box center [144, 195] width 245 height 178
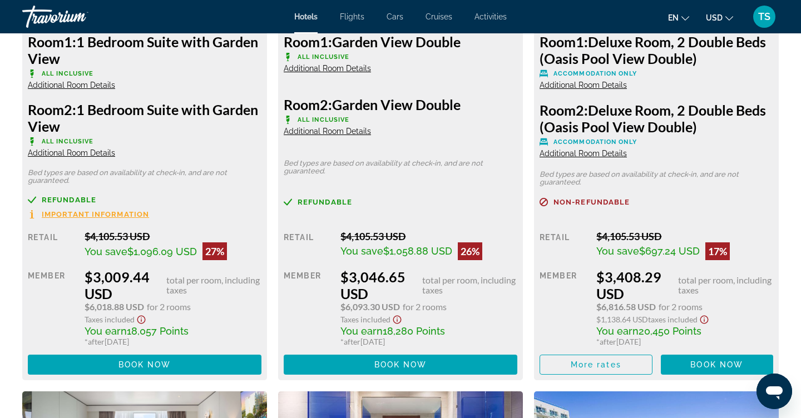
scroll to position [1697, 0]
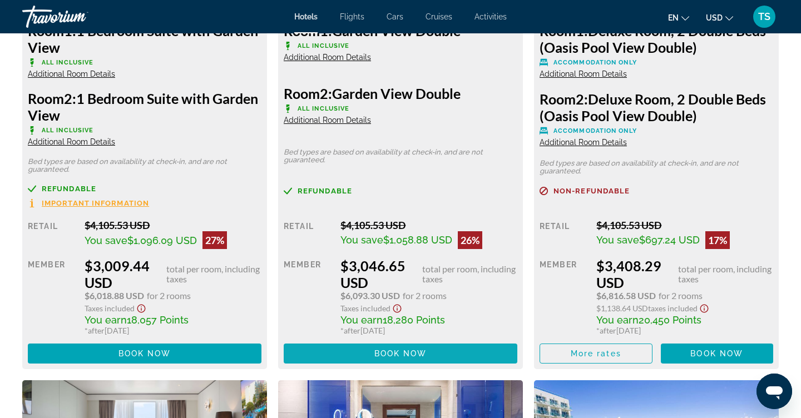
click at [387, 353] on span "Main content" at bounding box center [401, 353] width 234 height 27
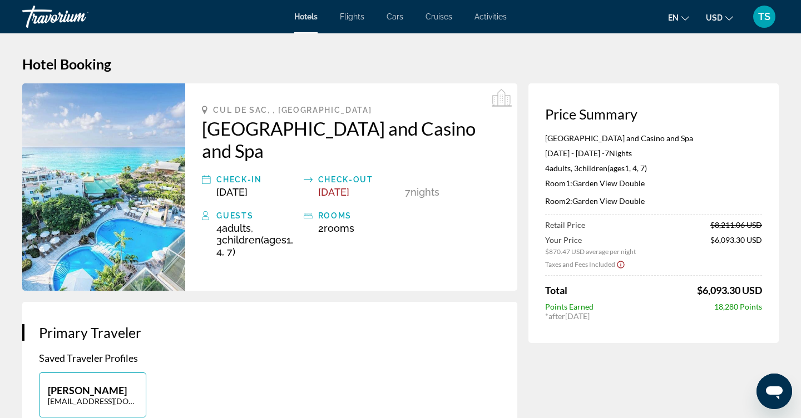
click at [714, 18] on span "USD" at bounding box center [714, 17] width 17 height 9
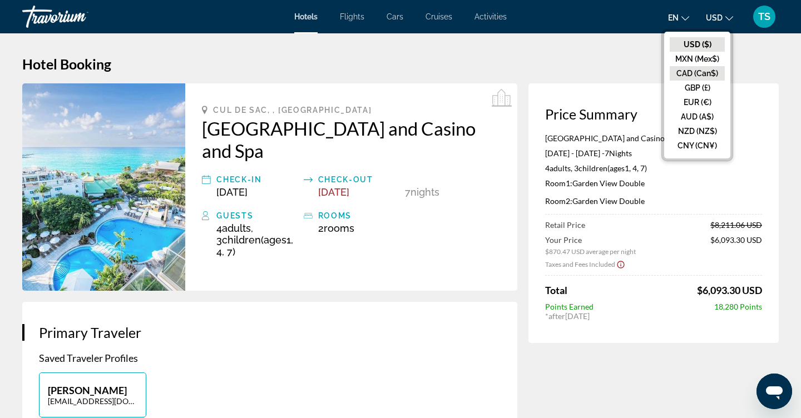
click at [708, 80] on button "CAD (Can$)" at bounding box center [697, 73] width 55 height 14
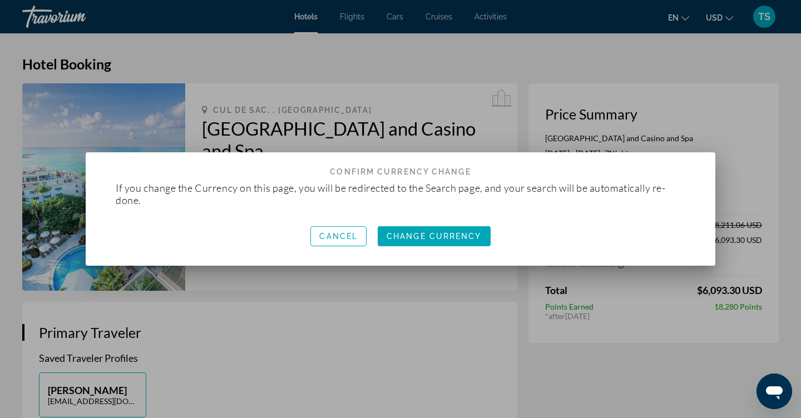
click at [489, 221] on div "Cancel Change Currency" at bounding box center [400, 235] width 596 height 37
click at [482, 235] on span "Change Currency" at bounding box center [434, 236] width 95 height 9
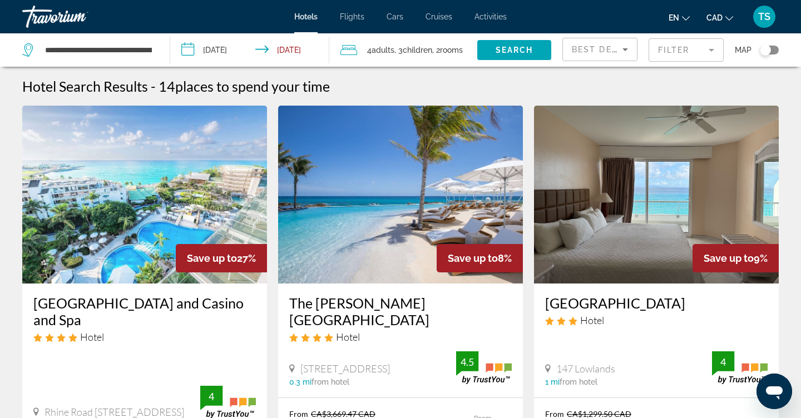
click at [191, 216] on img "Main content" at bounding box center [144, 195] width 245 height 178
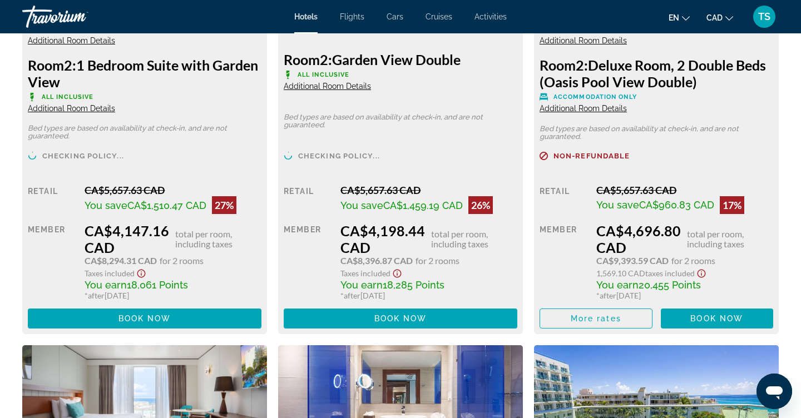
scroll to position [1723, 0]
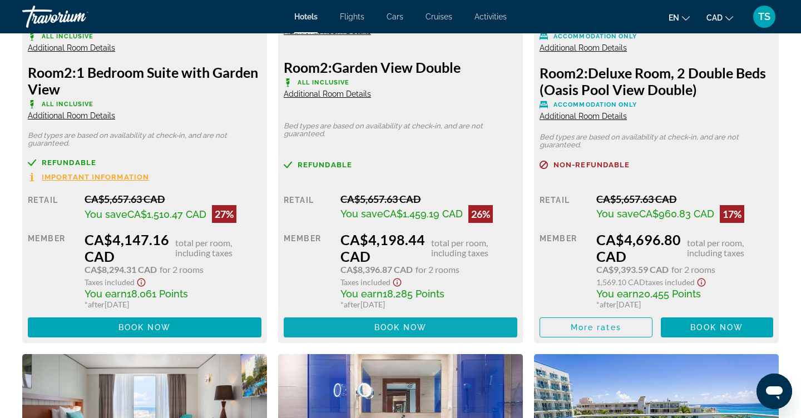
click at [395, 321] on span "Main content" at bounding box center [401, 327] width 234 height 27
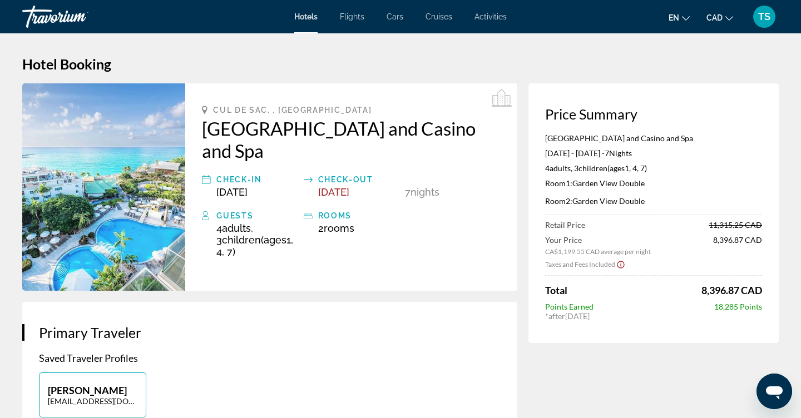
click at [359, 16] on span "Flights" at bounding box center [352, 16] width 24 height 9
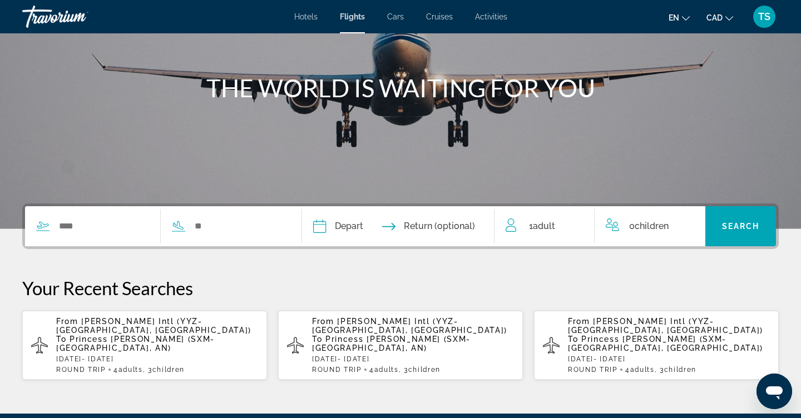
scroll to position [146, 0]
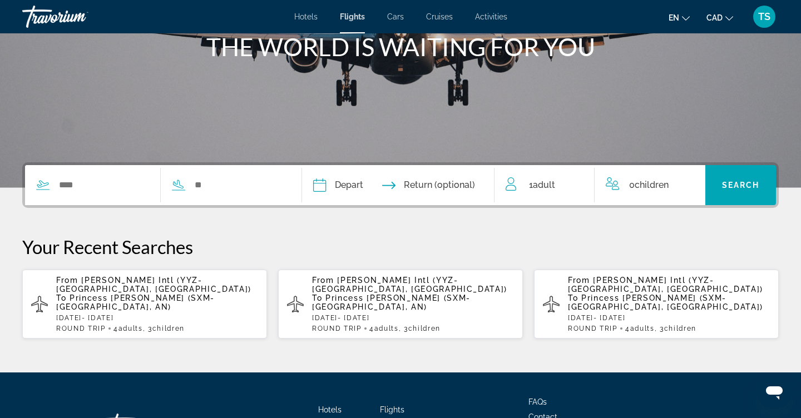
click at [226, 325] on div "ROUND TRIP 4 Adult Adults , 3 Child Children" at bounding box center [157, 329] width 202 height 8
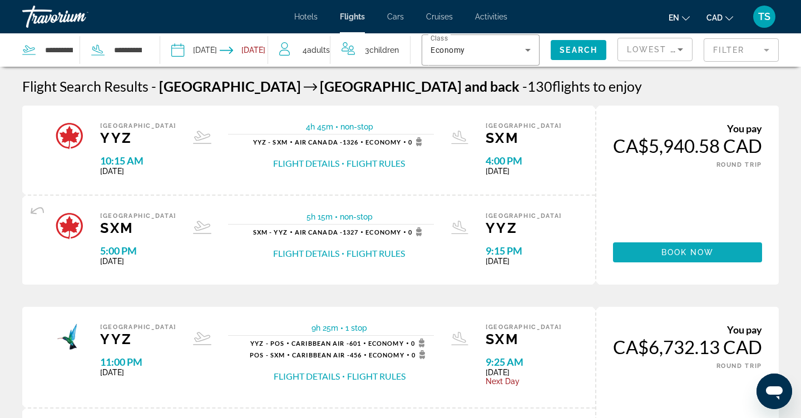
click at [650, 261] on span "Main content" at bounding box center [687, 252] width 149 height 27
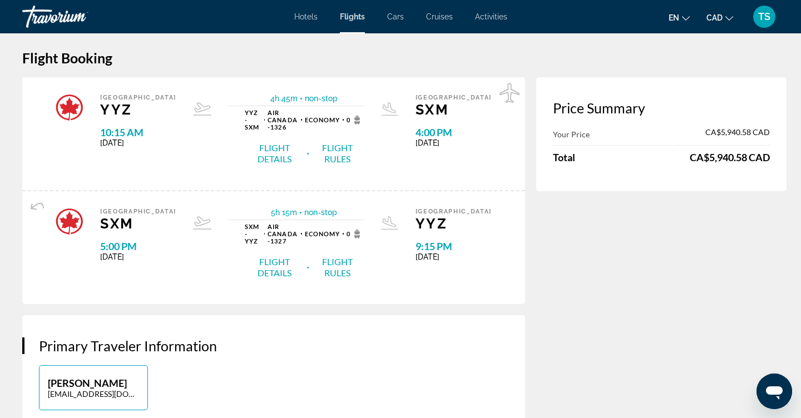
scroll to position [11, 0]
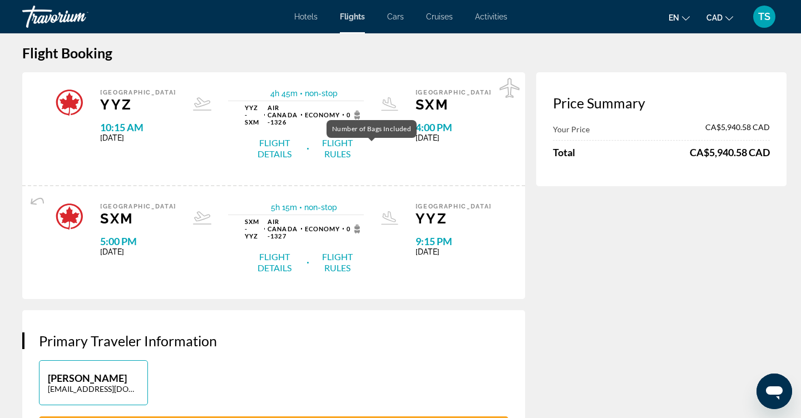
click at [364, 111] on icon "Main content" at bounding box center [356, 115] width 13 height 9
